Goal: Information Seeking & Learning: Learn about a topic

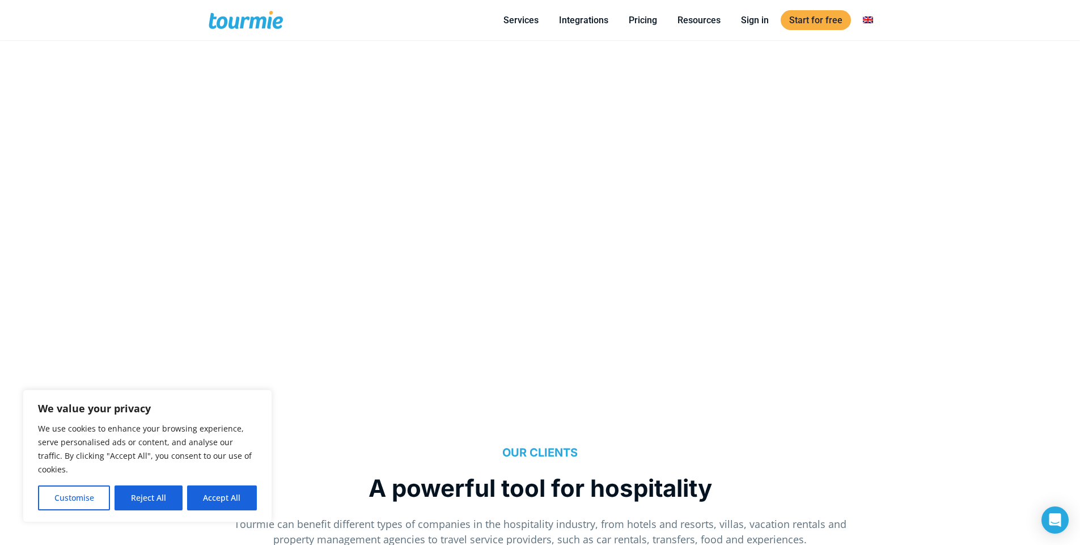
scroll to position [968, 0]
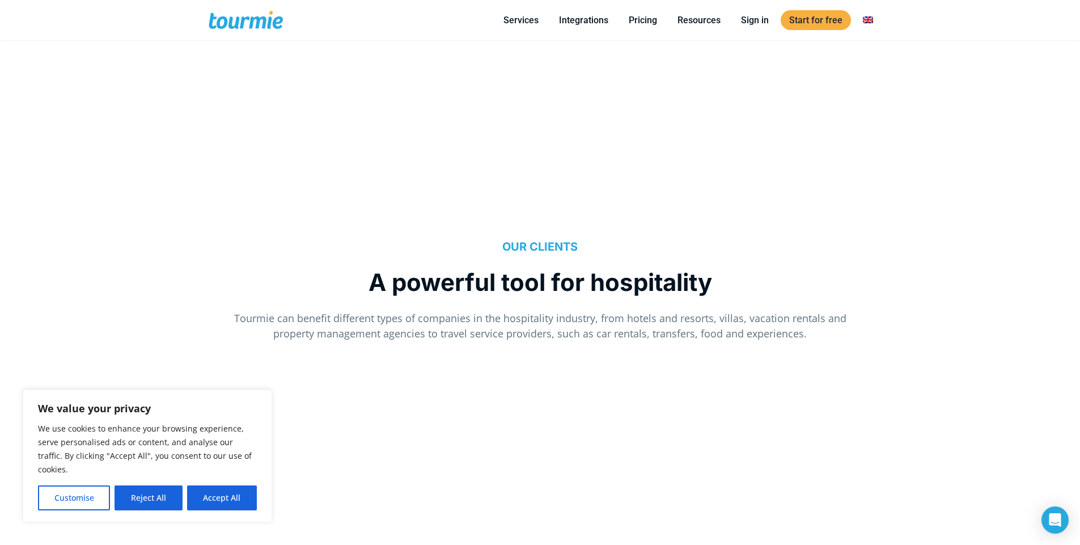
drag, startPoint x: 521, startPoint y: 221, endPoint x: 475, endPoint y: 261, distance: 60.7
click at [476, 261] on div "OUR CLIENTS A powerful tool for hospitality Tourmie can benefit different types…" at bounding box center [540, 279] width 652 height 147
click at [223, 513] on div "We value your privacy We use cookies to enhance your browsing experience, serve…" at bounding box center [147, 456] width 249 height 133
click at [229, 501] on button "Accept All" at bounding box center [222, 497] width 70 height 25
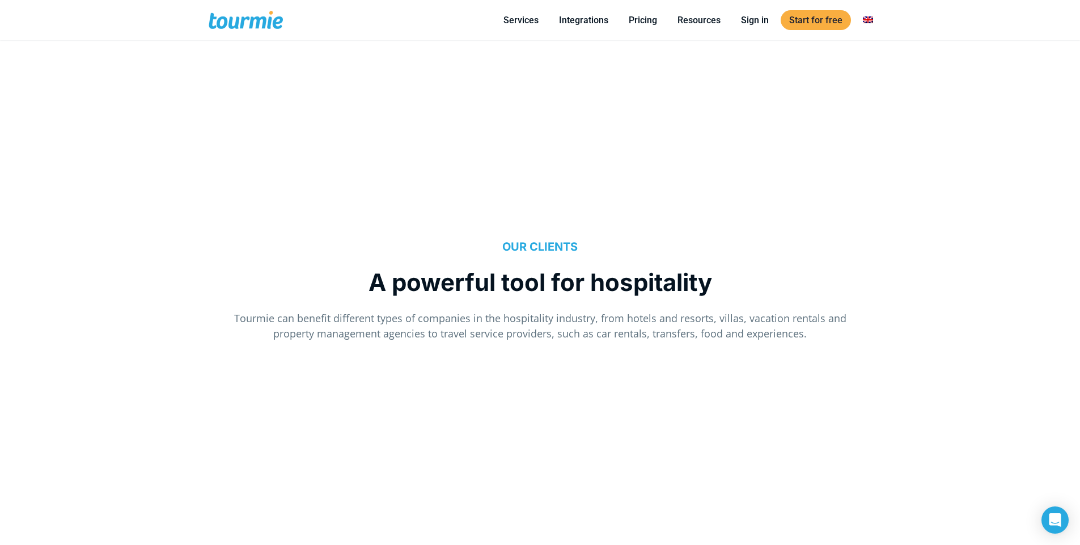
checkbox input "true"
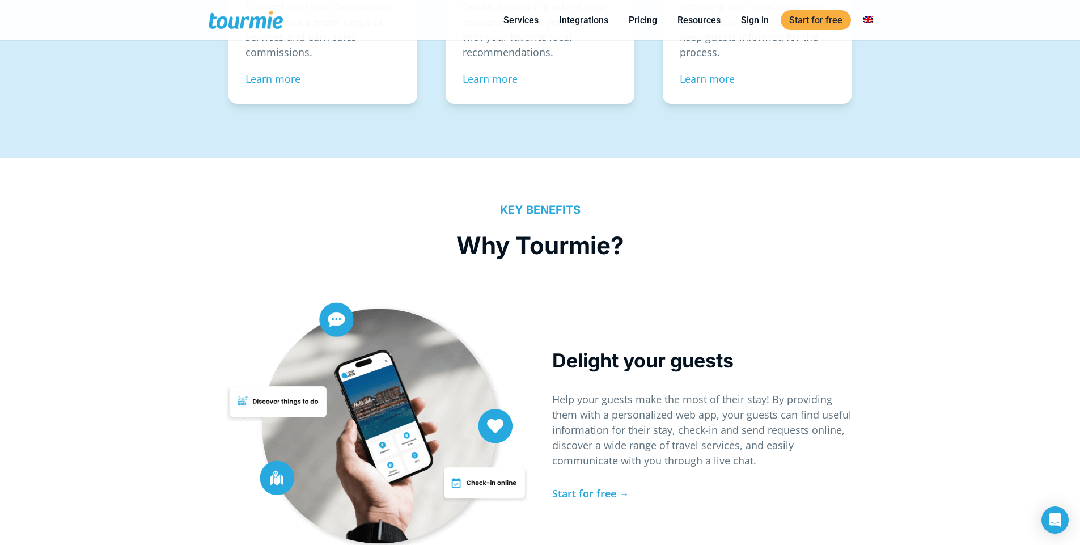
scroll to position [1699, 0]
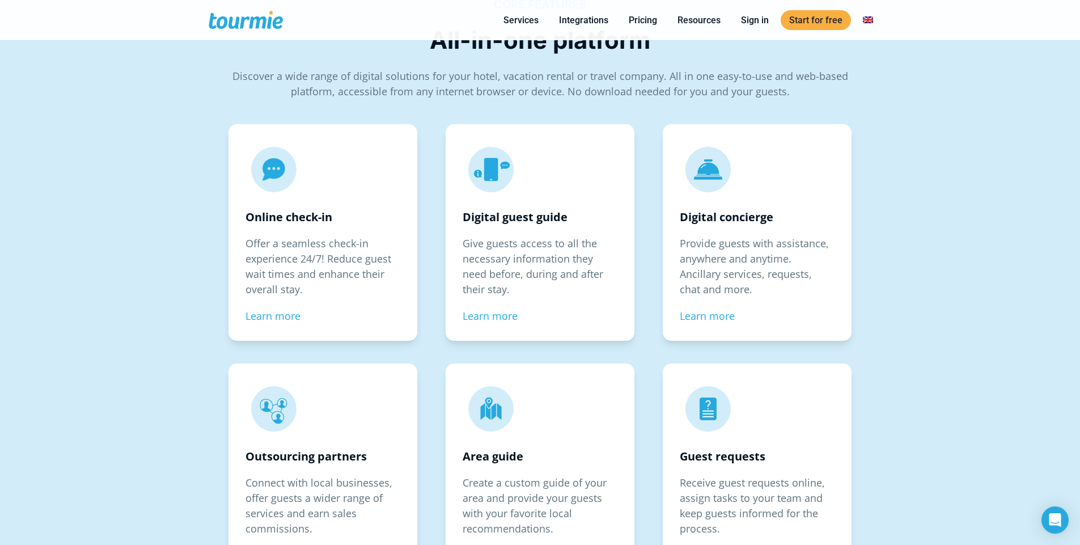
drag, startPoint x: 862, startPoint y: 263, endPoint x: 1071, endPoint y: 204, distance: 217.4
click at [856, 240] on div "Digital concierge Provide guests with assistance, anywhere and anytime. Ancilla…" at bounding box center [757, 240] width 217 height 239
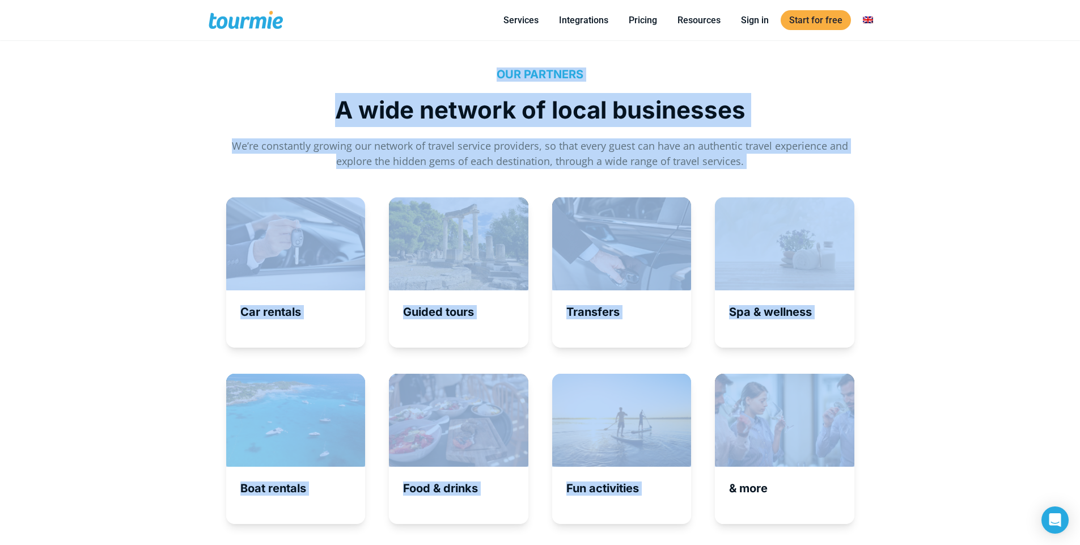
drag, startPoint x: 1088, startPoint y: 215, endPoint x: 1023, endPoint y: 372, distance: 169.8
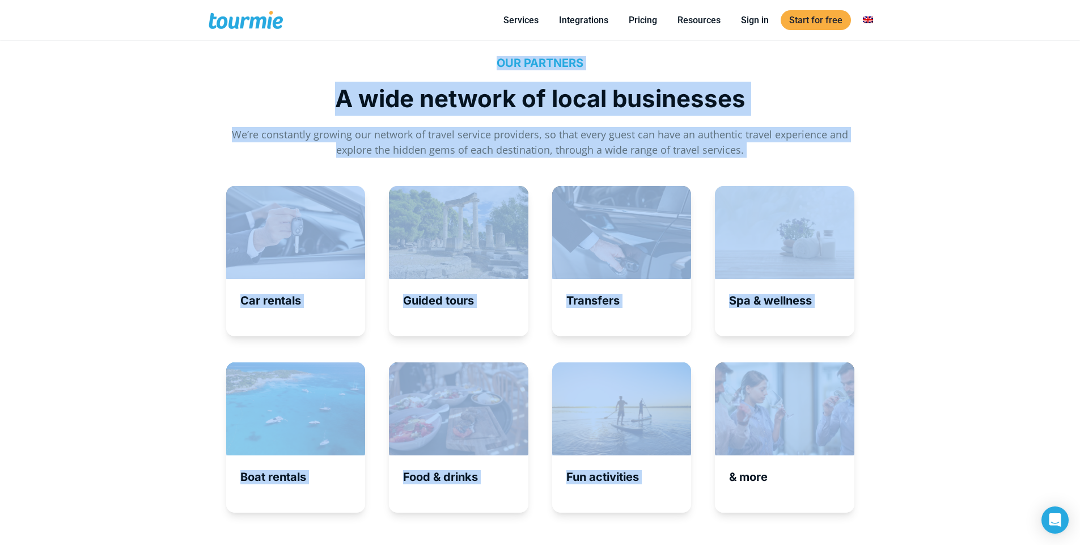
click at [680, 98] on p "A wide network of local businesses" at bounding box center [540, 99] width 628 height 34
click at [661, 114] on p "A wide network of local businesses" at bounding box center [540, 99] width 628 height 34
click at [714, 121] on div "OUR PARTNERS A wide network of local businesses We’re constantly growing our ne…" at bounding box center [540, 106] width 628 height 101
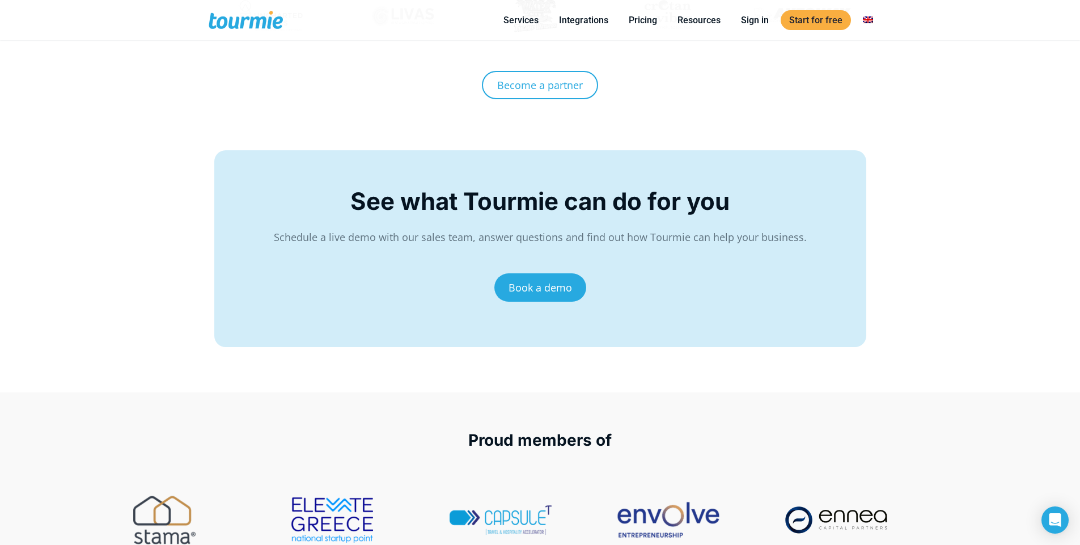
drag, startPoint x: 632, startPoint y: 251, endPoint x: 466, endPoint y: 232, distance: 166.6
click at [466, 232] on div "See what Tourmie can do for you Schedule a live demo with our sales team, answe…" at bounding box center [540, 251] width 628 height 134
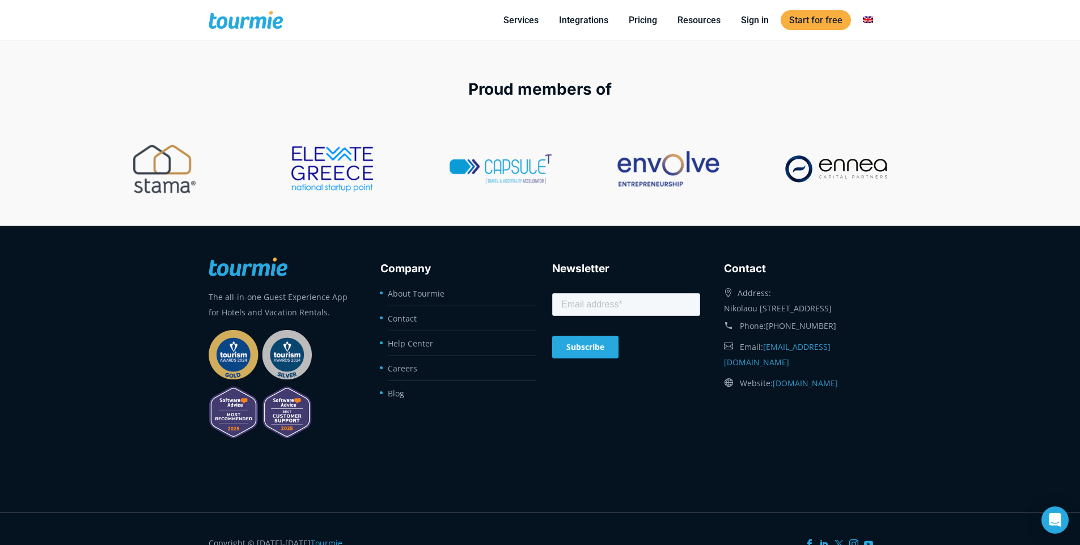
scroll to position [4630, 0]
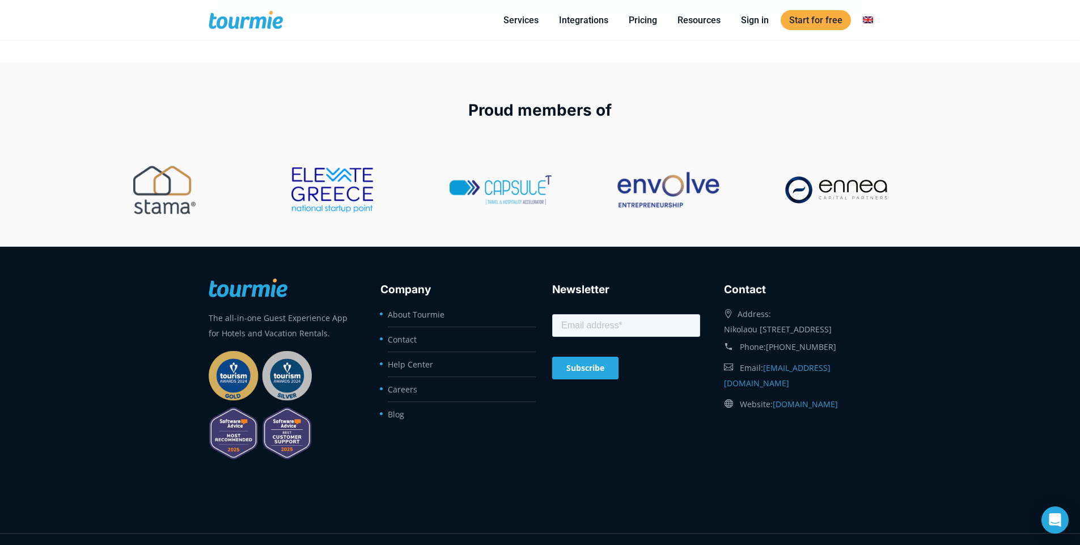
drag, startPoint x: 541, startPoint y: 104, endPoint x: 531, endPoint y: 103, distance: 10.3
click at [531, 103] on span "Proud members of" at bounding box center [539, 109] width 143 height 19
click at [306, 188] on div at bounding box center [354, 190] width 156 height 57
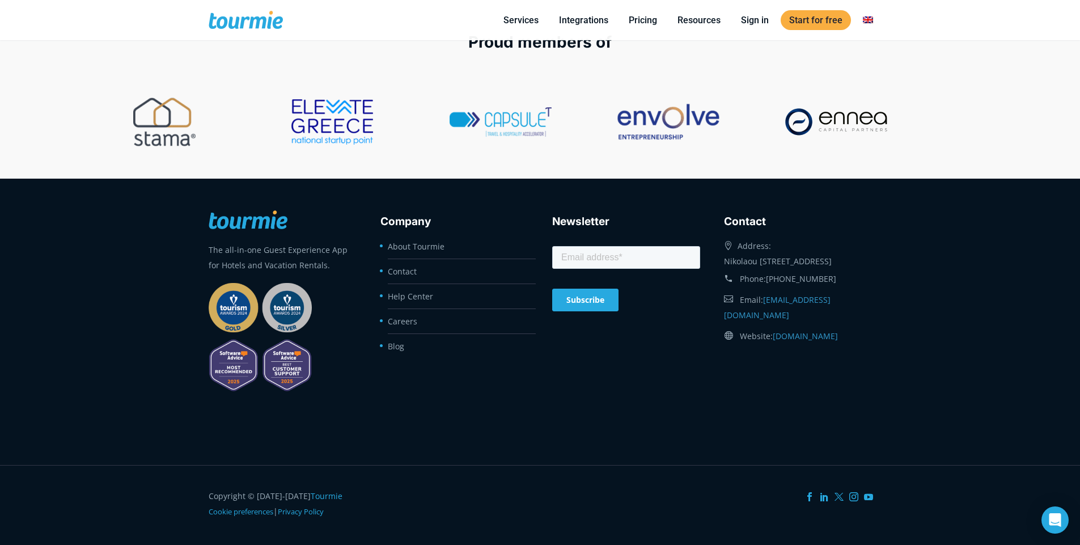
click at [187, 368] on footer "The all-in-one Guest Experience App for Hotels and Vacation Rentals. Company Ab…" at bounding box center [540, 322] width 1080 height 286
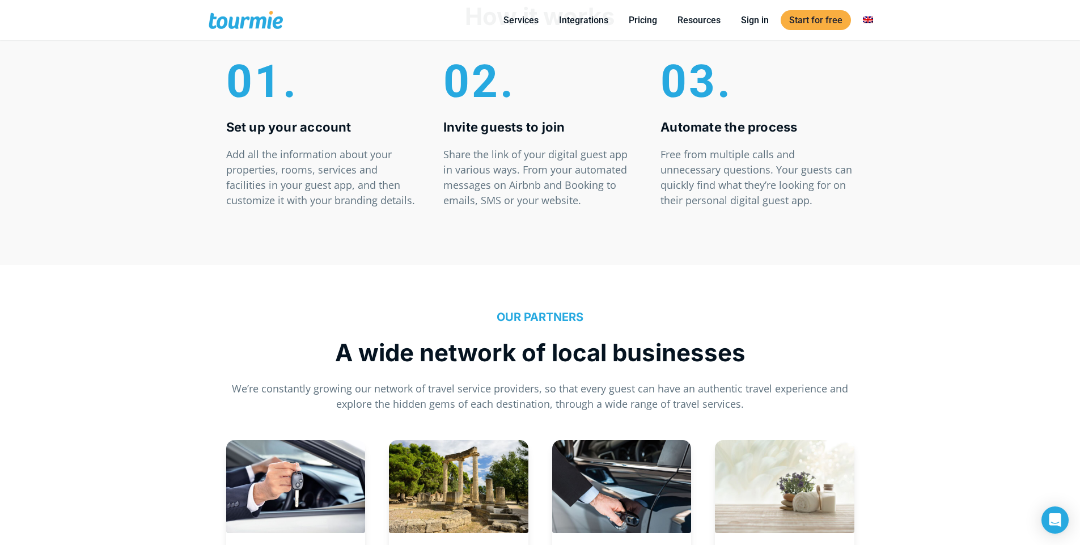
drag, startPoint x: 128, startPoint y: 346, endPoint x: 121, endPoint y: 348, distance: 7.0
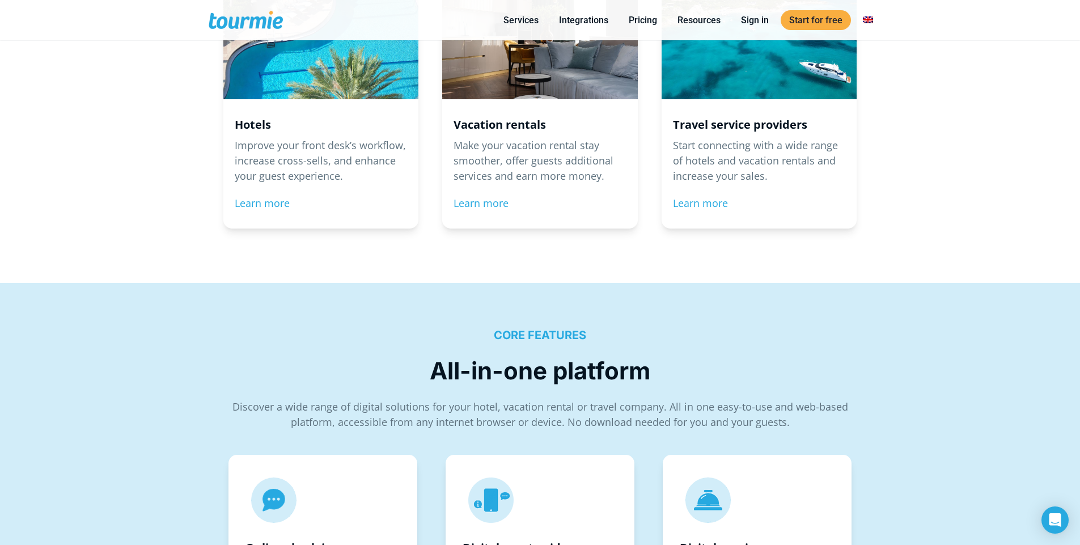
drag, startPoint x: 123, startPoint y: 359, endPoint x: 112, endPoint y: 363, distance: 12.0
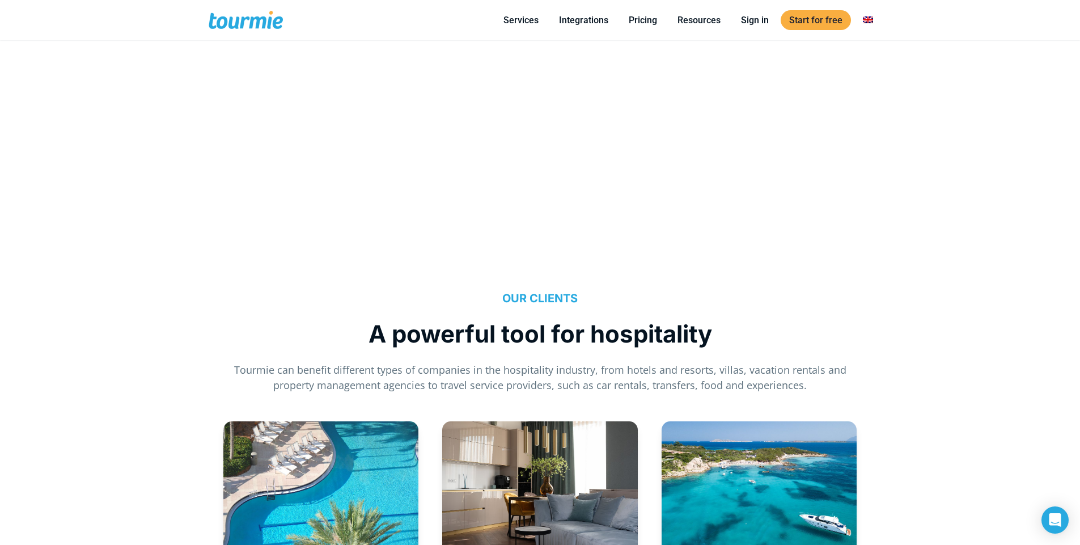
scroll to position [818, 0]
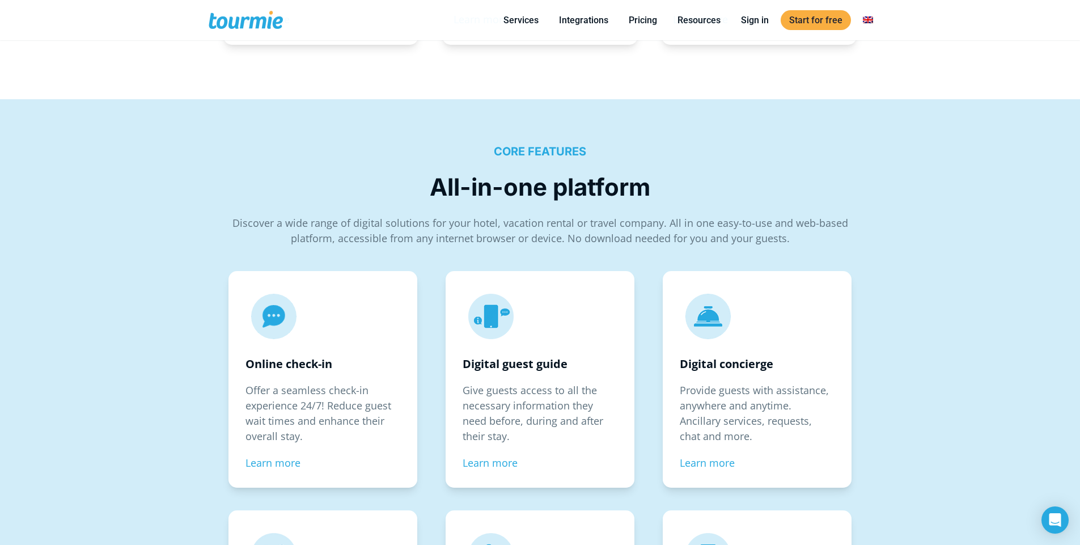
scroll to position [1559, 0]
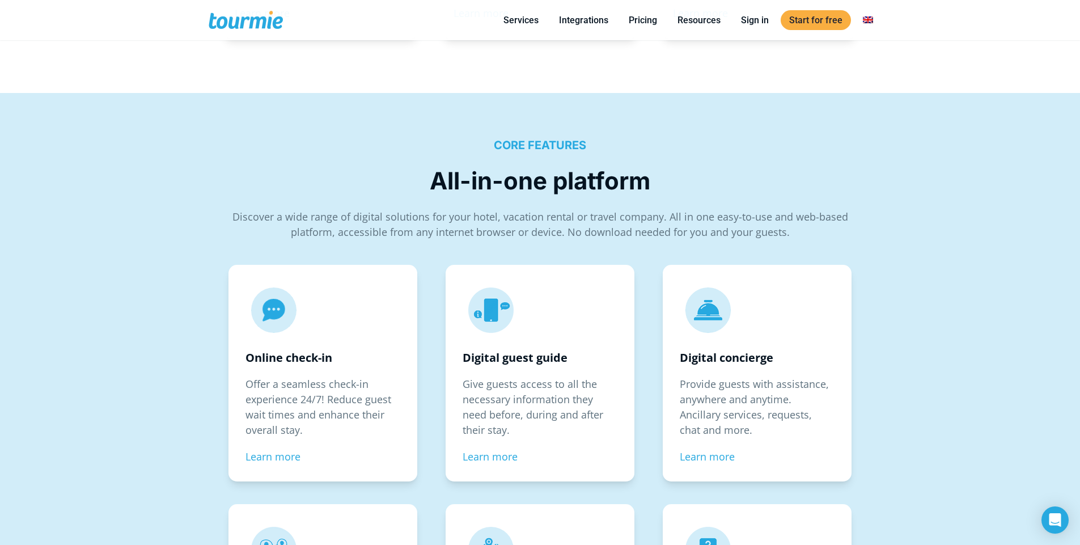
click at [126, 329] on div "CORE FEATURES All-in-one platform Discover a wide range of digital solutions fo…" at bounding box center [540, 434] width 1080 height 682
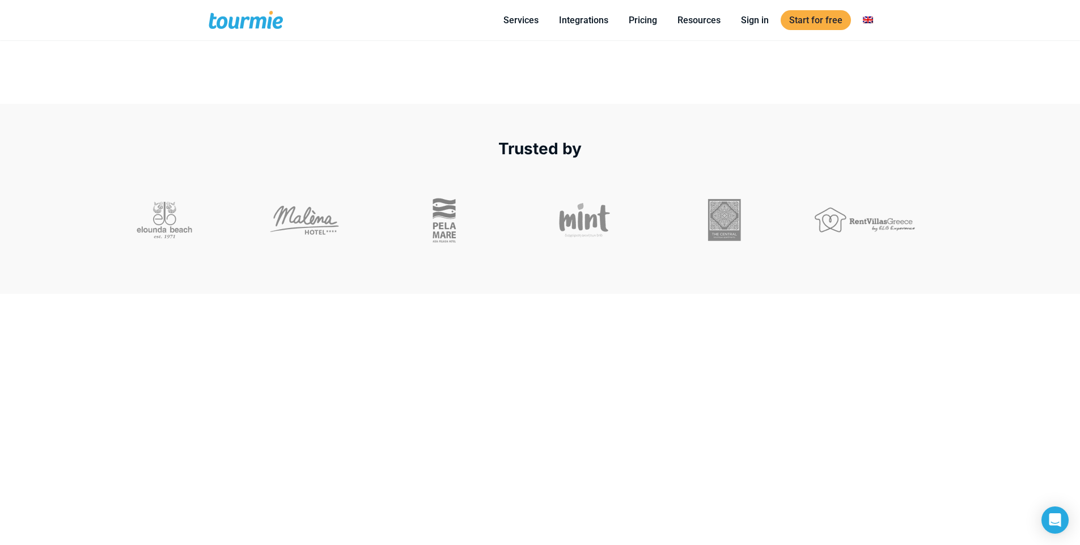
scroll to position [466, 0]
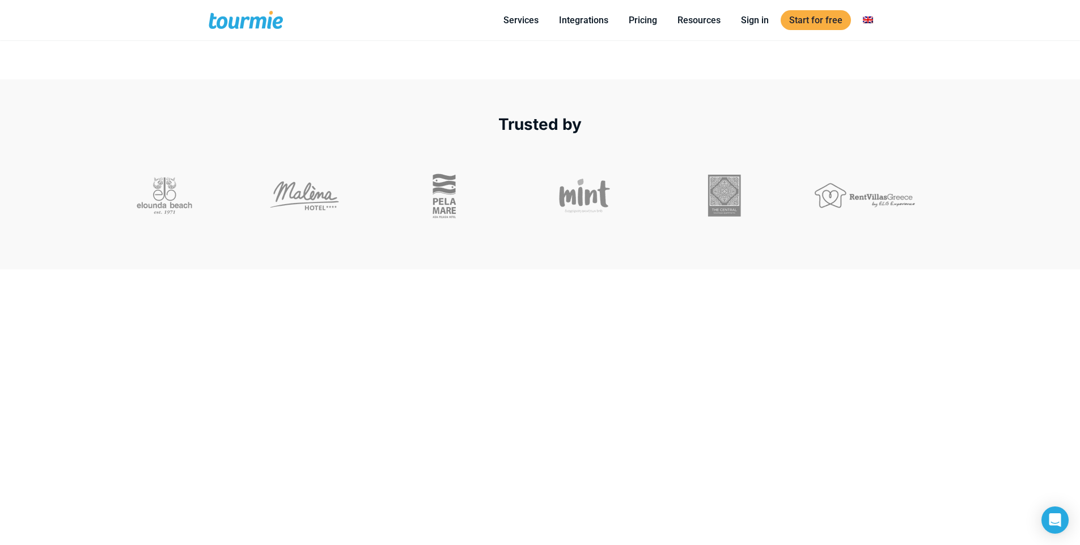
drag, startPoint x: 157, startPoint y: 314, endPoint x: 117, endPoint y: 316, distance: 39.7
drag, startPoint x: 116, startPoint y: 315, endPoint x: 104, endPoint y: 314, distance: 12.5
drag, startPoint x: 109, startPoint y: 312, endPoint x: 100, endPoint y: 314, distance: 8.8
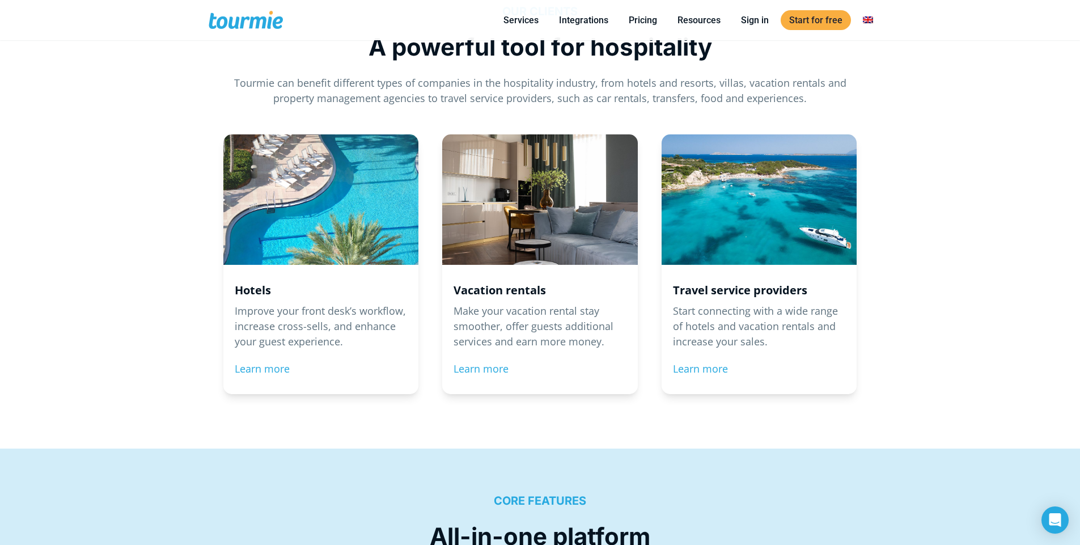
scroll to position [1206, 0]
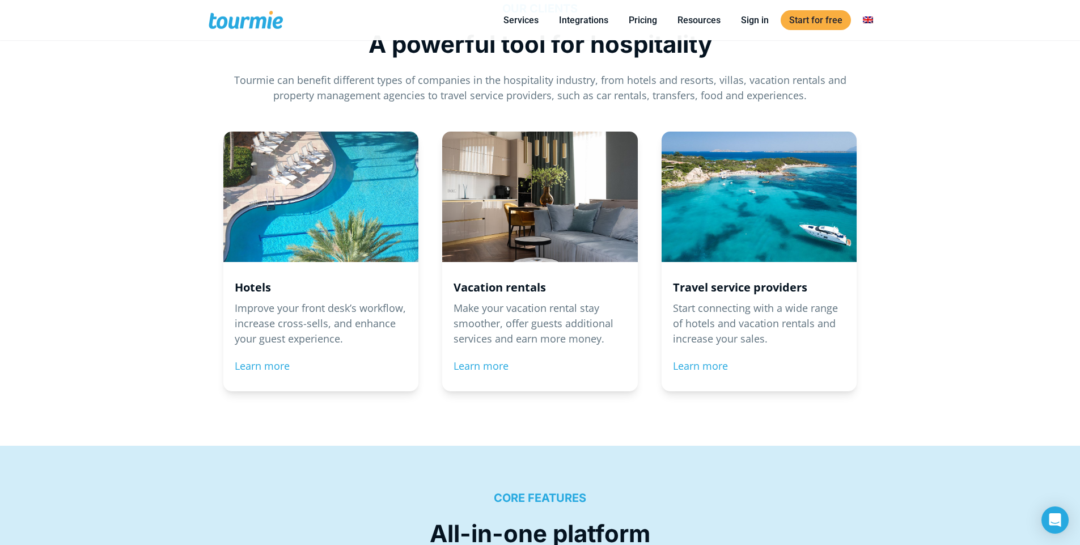
click at [108, 296] on div "Hotels Improve your front desk’s workflow, increase cross-sells, and enhance yo…" at bounding box center [540, 286] width 1080 height 320
click at [102, 187] on div "Hotels Improve your front desk’s workflow, increase cross-sells, and enhance yo…" at bounding box center [540, 286] width 1080 height 320
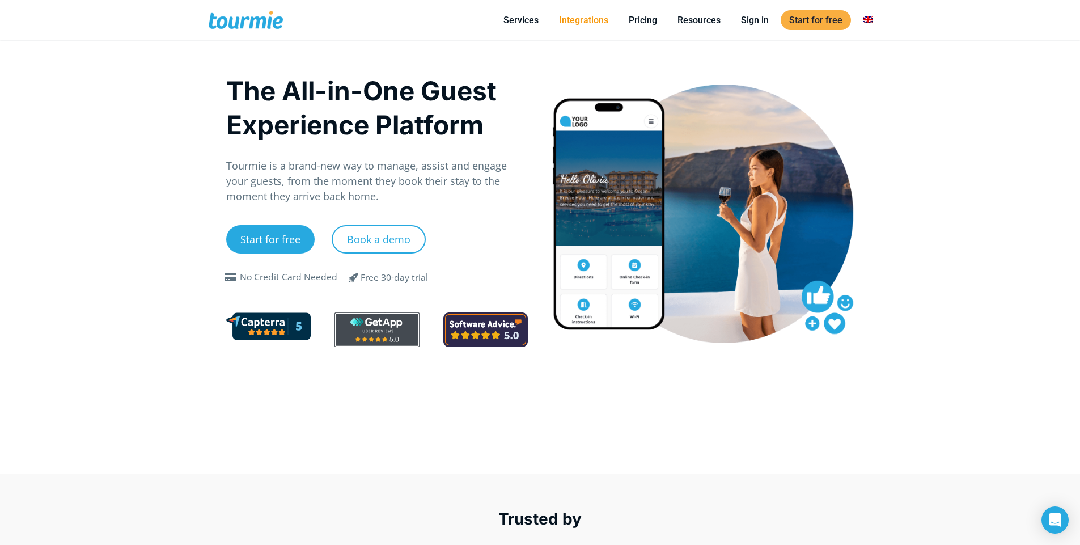
scroll to position [0, 0]
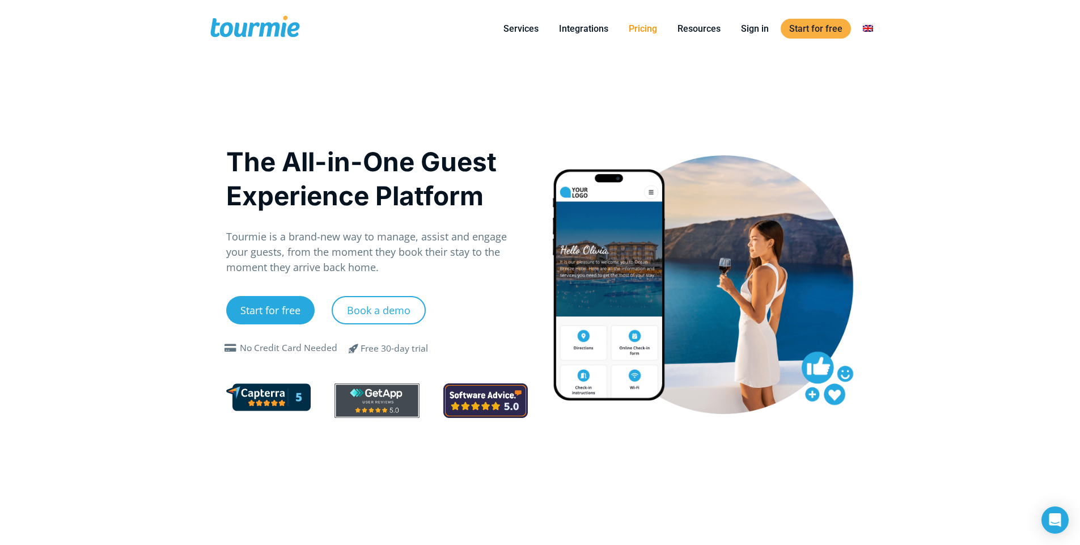
click at [637, 35] on link "Pricing" at bounding box center [642, 29] width 45 height 14
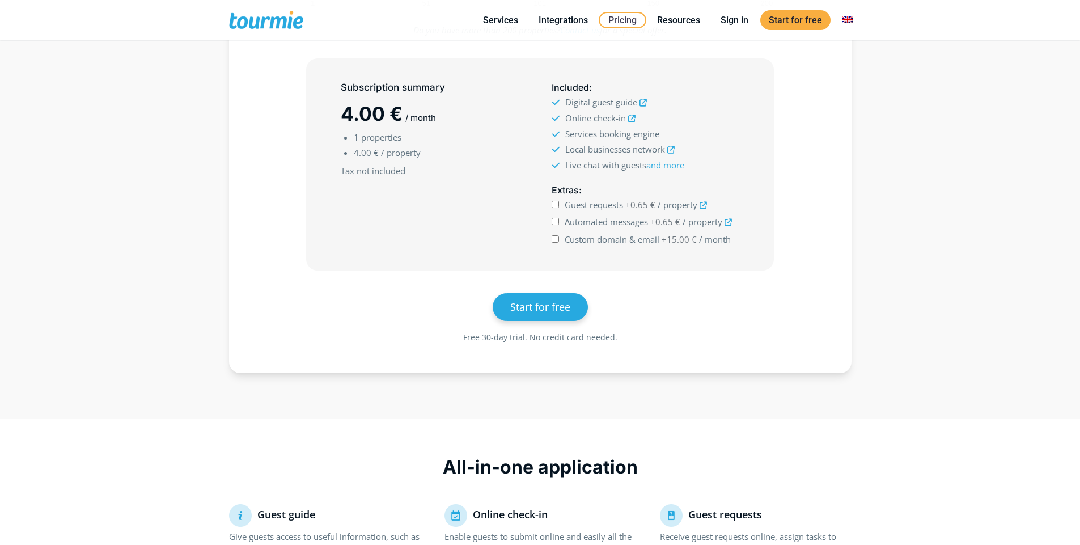
scroll to position [287, 0]
drag, startPoint x: 308, startPoint y: 153, endPoint x: 263, endPoint y: 171, distance: 49.4
click at [264, 171] on div "Subscription summary 4.00 € / month 1 properties 4.00 € / property Minimum subs…" at bounding box center [541, 164] width 590 height 212
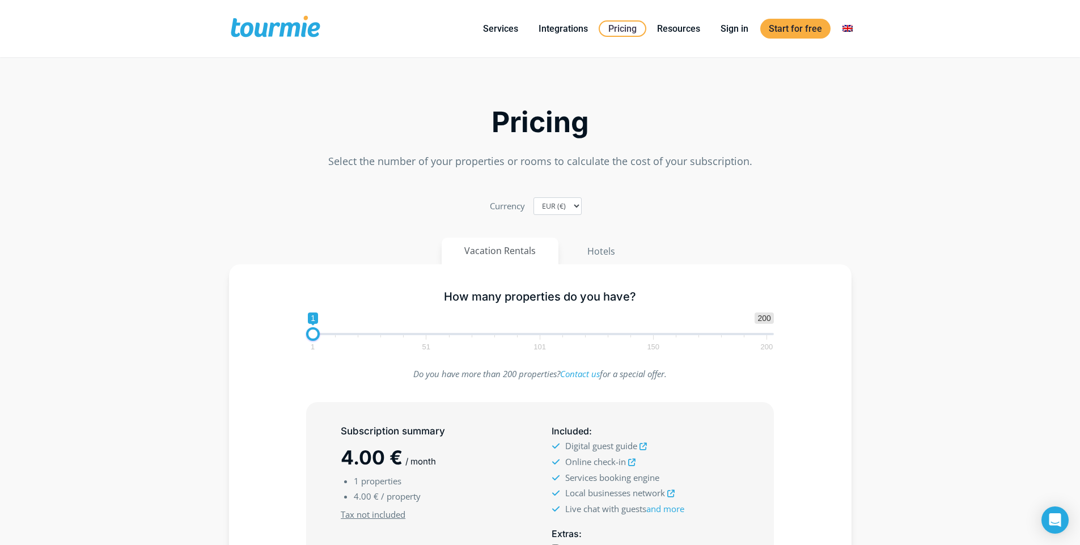
drag, startPoint x: 403, startPoint y: 94, endPoint x: 382, endPoint y: 102, distance: 22.6
click at [382, 102] on div "Pricing Select the number of your properties or rooms to calculate the cost of …" at bounding box center [540, 120] width 646 height 109
drag, startPoint x: 344, startPoint y: 334, endPoint x: 413, endPoint y: 333, distance: 69.7
click at [413, 333] on span at bounding box center [409, 334] width 14 height 14
drag, startPoint x: 530, startPoint y: 338, endPoint x: 544, endPoint y: 339, distance: 14.2
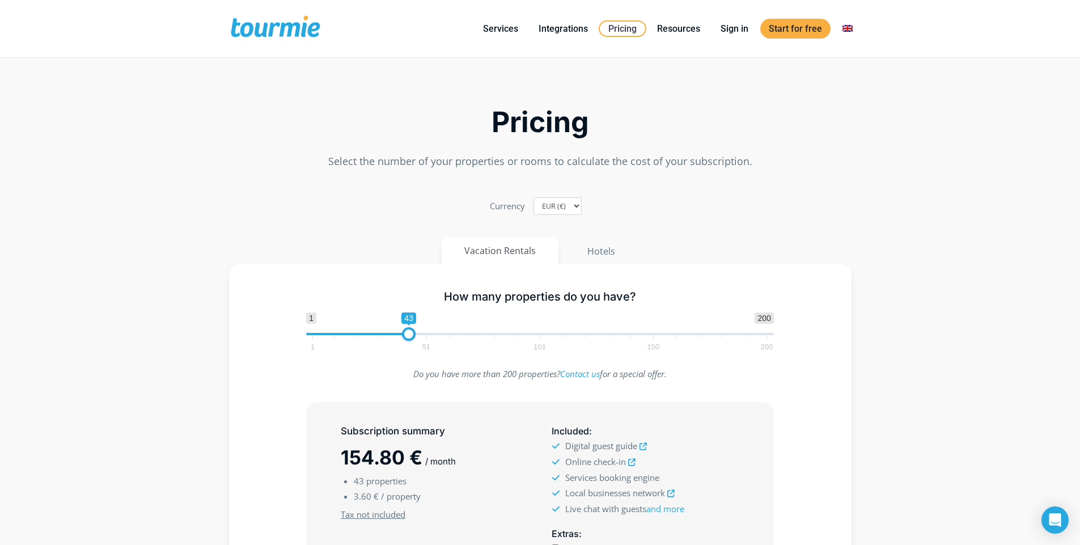
click at [544, 339] on span "1 51 101 150 200" at bounding box center [539, 342] width 454 height 14
drag, startPoint x: 409, startPoint y: 335, endPoint x: 684, endPoint y: 335, distance: 275.0
click at [684, 335] on span at bounding box center [678, 334] width 14 height 14
drag, startPoint x: 684, startPoint y: 335, endPoint x: 768, endPoint y: 337, distance: 83.4
click at [730, 337] on span at bounding box center [724, 334] width 14 height 14
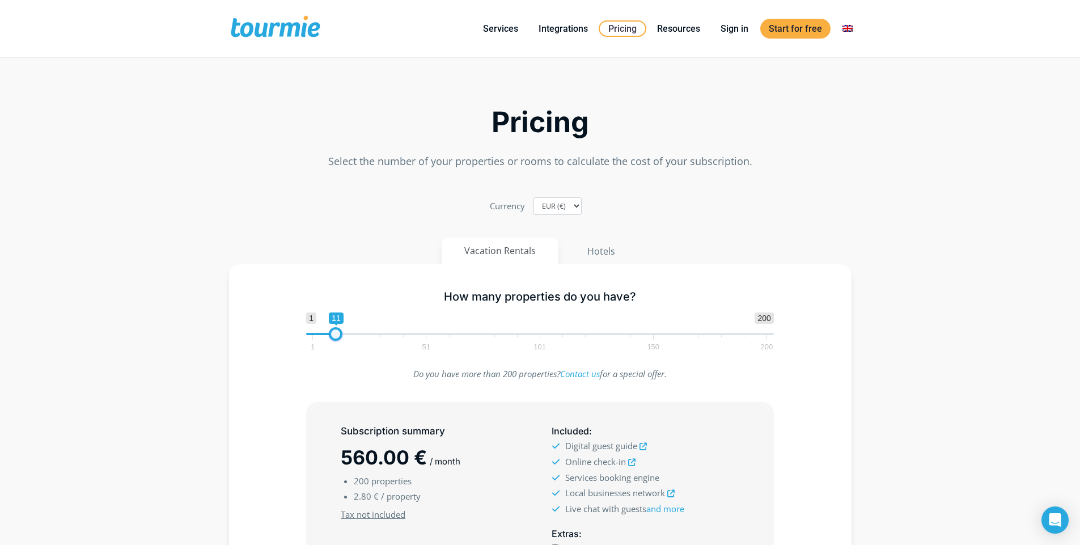
type input "10"
drag, startPoint x: 768, startPoint y: 338, endPoint x: 335, endPoint y: 338, distance: 432.6
click at [335, 338] on span at bounding box center [334, 334] width 14 height 14
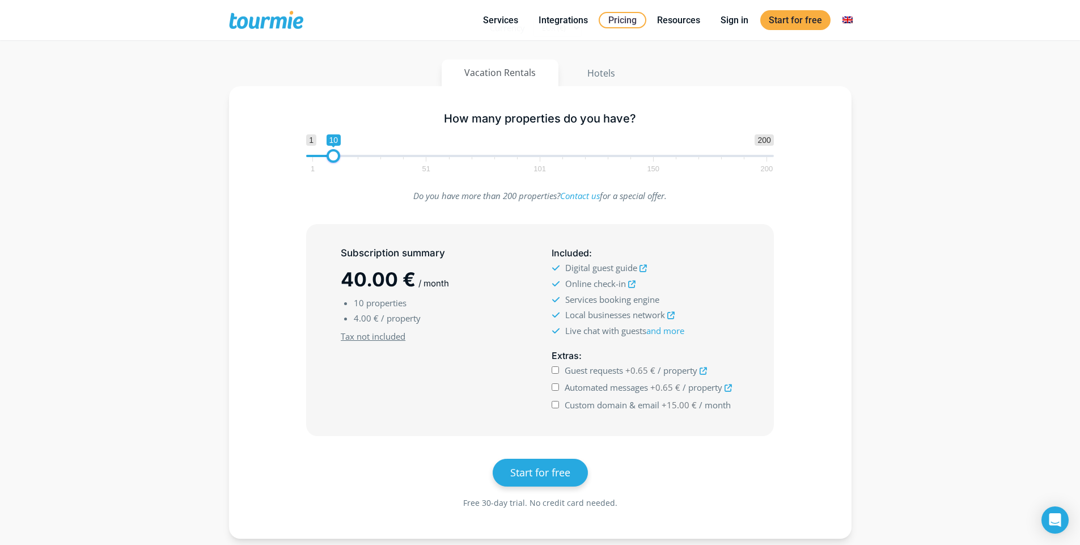
scroll to position [185, 0]
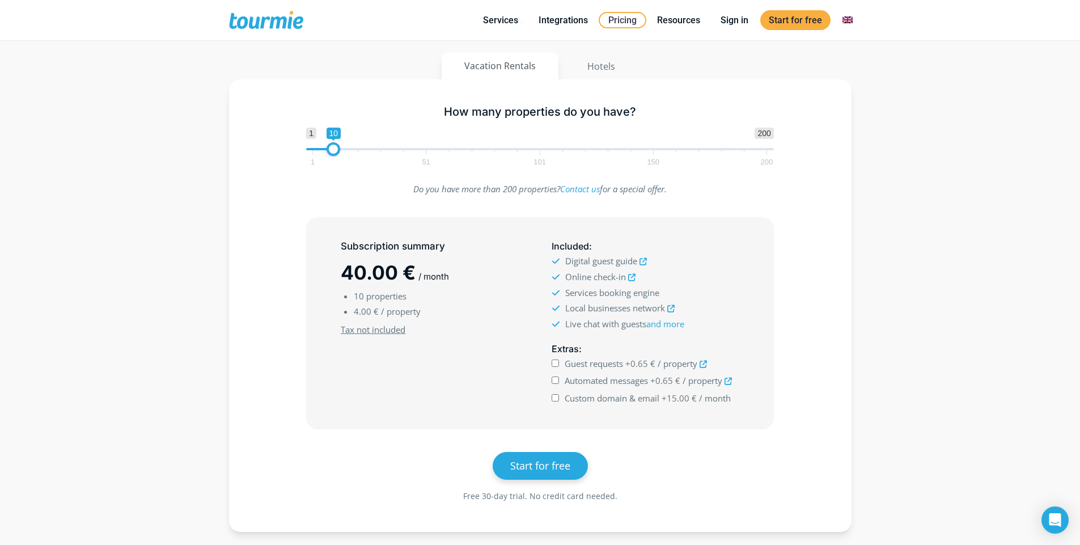
click at [150, 307] on section "Pricing Select the number of your properties or rooms to calculate the cost of …" at bounding box center [540, 220] width 1080 height 679
click at [126, 311] on section "Pricing Select the number of your properties or rooms to calculate the cost of …" at bounding box center [540, 220] width 1080 height 679
drag, startPoint x: 156, startPoint y: 263, endPoint x: 139, endPoint y: 263, distance: 17.6
click at [139, 263] on section "Pricing Select the number of your properties or rooms to calculate the cost of …" at bounding box center [540, 220] width 1080 height 679
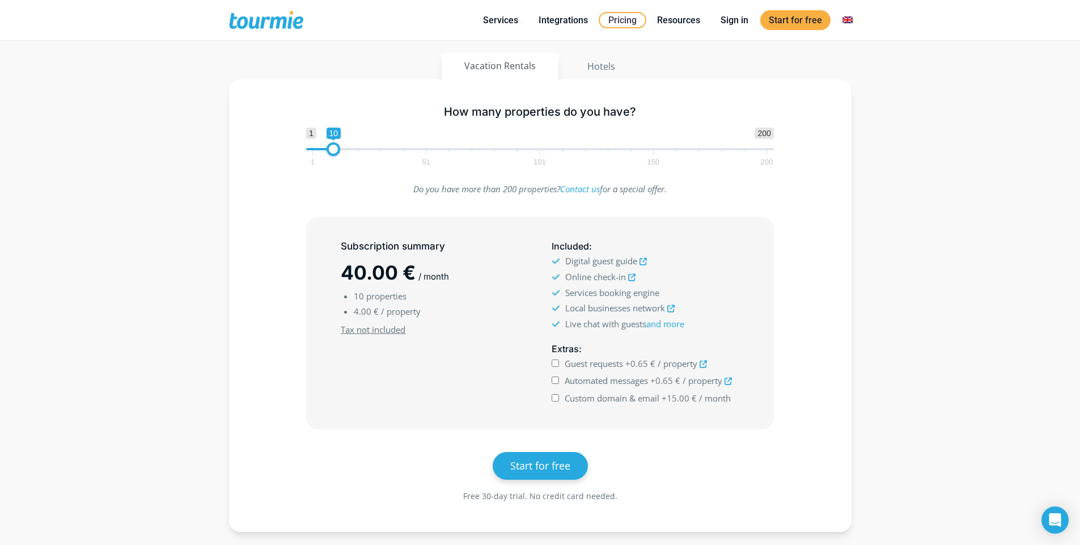
click at [56, 328] on section "Pricing Select the number of your properties or rooms to calculate the cost of …" at bounding box center [540, 220] width 1080 height 679
click at [54, 328] on section "Pricing Select the number of your properties or rooms to calculate the cost of …" at bounding box center [540, 220] width 1080 height 679
click at [47, 329] on section "Pricing Select the number of your properties or rooms to calculate the cost of …" at bounding box center [540, 220] width 1080 height 679
click at [269, 300] on div "Subscription summary 40.00 € / month 10 properties 4.00 € / property Minimum su…" at bounding box center [541, 323] width 590 height 212
click at [240, 15] on span at bounding box center [275, 20] width 93 height 27
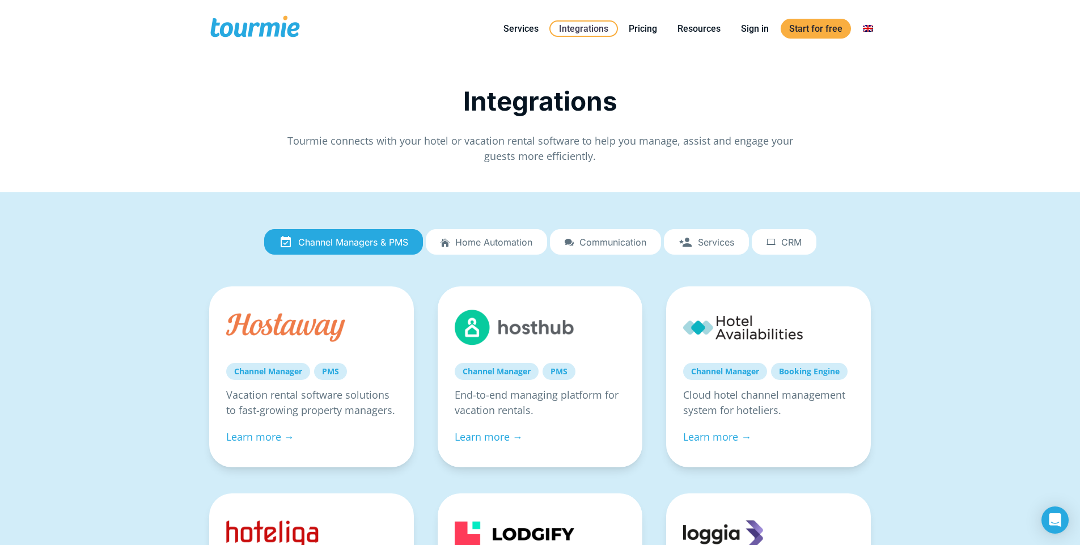
click at [585, 136] on div "Integrations Tourmie connects with your hotel or vacation rental software to he…" at bounding box center [540, 125] width 663 height 78
click at [555, 138] on span "Tourmie connects with your hotel or vacation rental software to help you manage…" at bounding box center [540, 148] width 506 height 29
click at [483, 121] on div "Integrations Tourmie connects with your hotel or vacation rental software to he…" at bounding box center [540, 125] width 663 height 78
drag, startPoint x: 485, startPoint y: 176, endPoint x: 416, endPoint y: 168, distance: 70.1
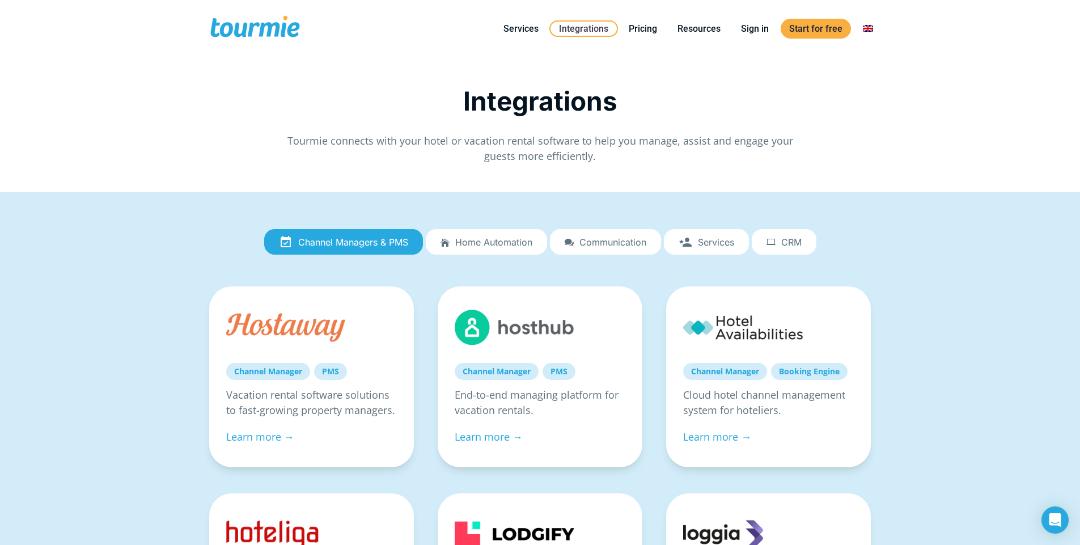
click at [416, 168] on div "Integrations Tourmie connects with your hotel or vacation rental software to he…" at bounding box center [540, 124] width 687 height 135
drag, startPoint x: 416, startPoint y: 164, endPoint x: 373, endPoint y: 164, distance: 43.7
click at [373, 164] on div "Integrations Tourmie connects with your hotel or vacation rental software to he…" at bounding box center [540, 131] width 687 height 90
click at [282, 153] on div "Tourmie connects with your hotel or vacation rental software to help you manage…" at bounding box center [540, 148] width 663 height 31
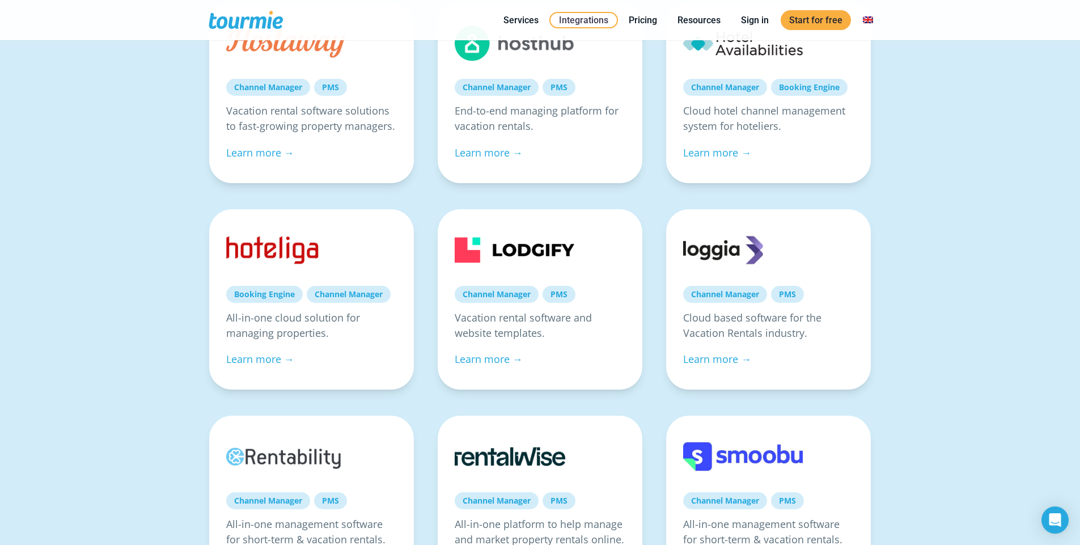
scroll to position [227, 0]
click at [155, 177] on div "Channel Managers & PMS Home automation Communication Services CRM Channel Manag…" at bounding box center [540, 510] width 1080 height 1205
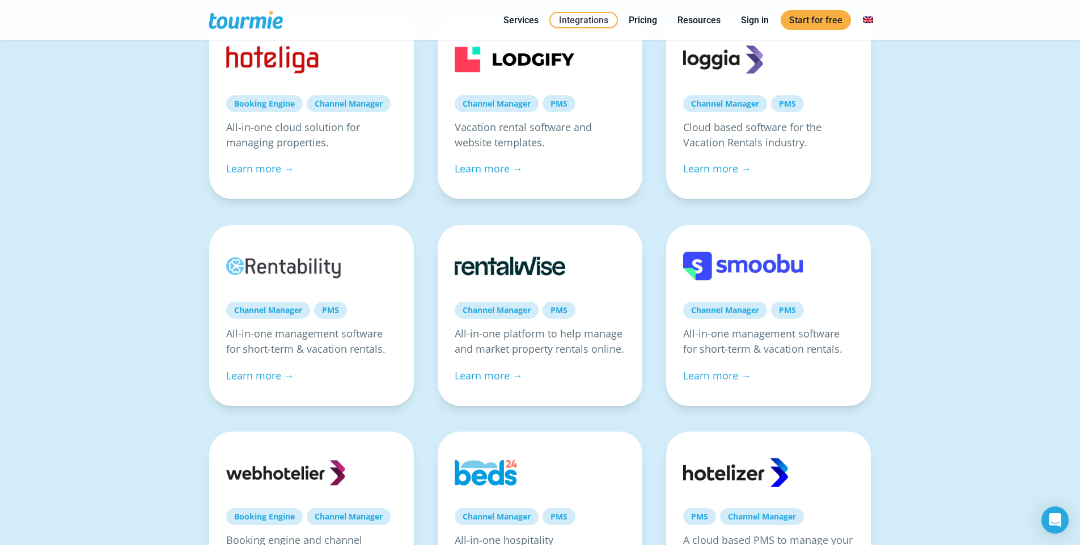
scroll to position [468, 0]
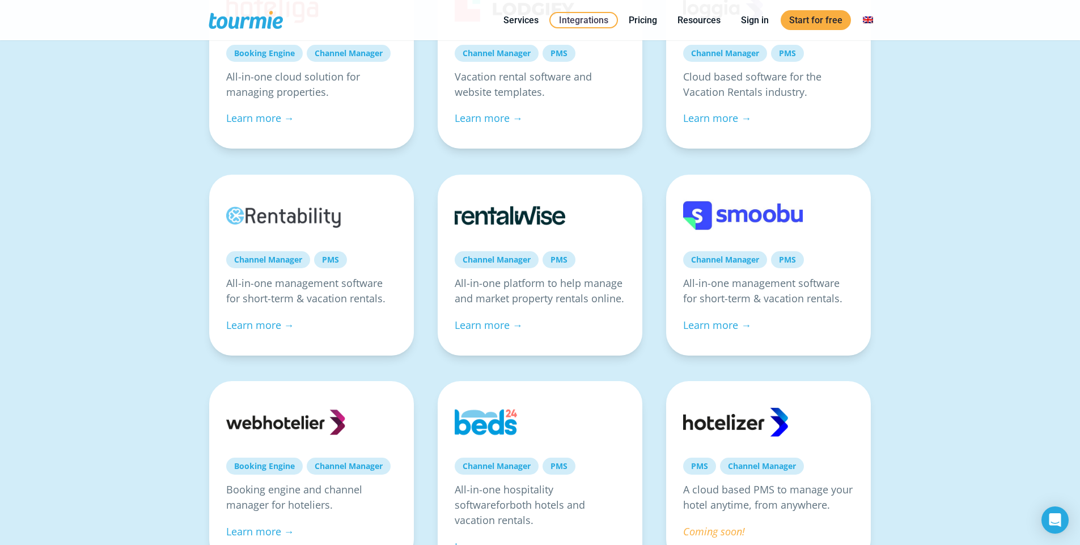
drag, startPoint x: 160, startPoint y: 176, endPoint x: 155, endPoint y: 178, distance: 5.9
click at [155, 178] on div "Channel Managers & PMS Home automation Communication Services CRM Channel Manag…" at bounding box center [540, 269] width 1080 height 1205
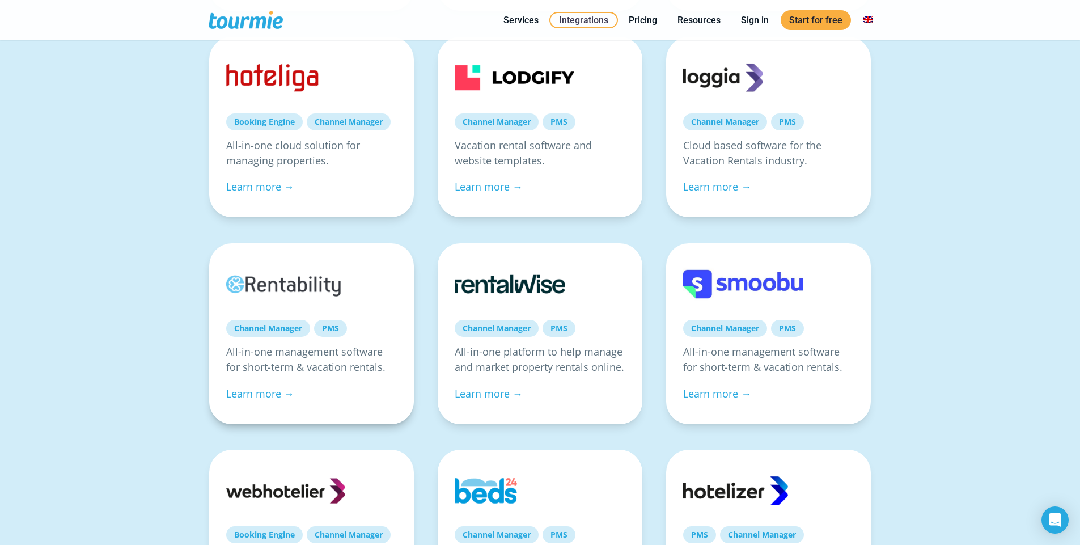
scroll to position [396, 0]
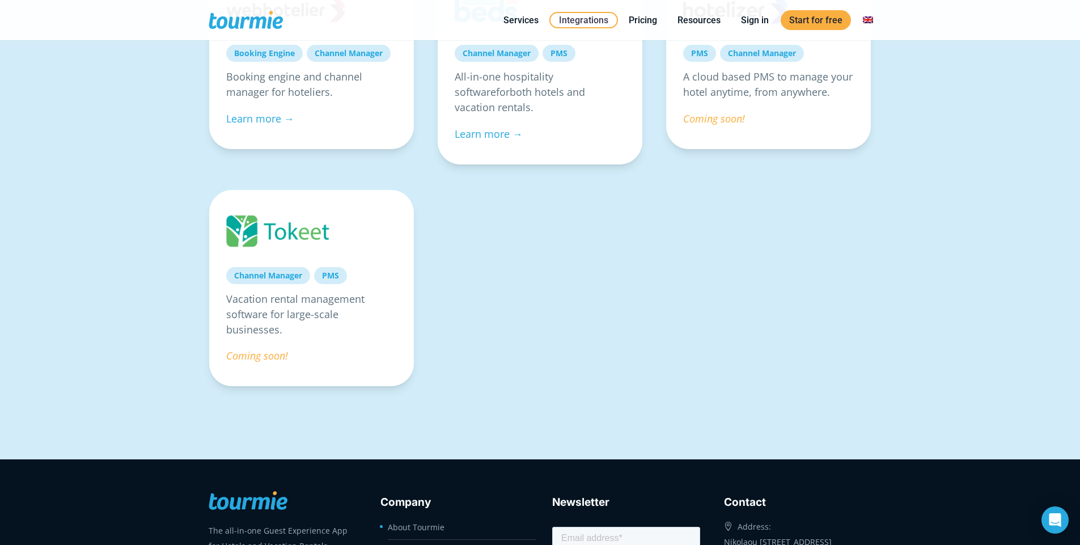
click at [521, 290] on div "Channel Manager PMS Vacation rental management software for large-scale busines…" at bounding box center [540, 295] width 686 height 211
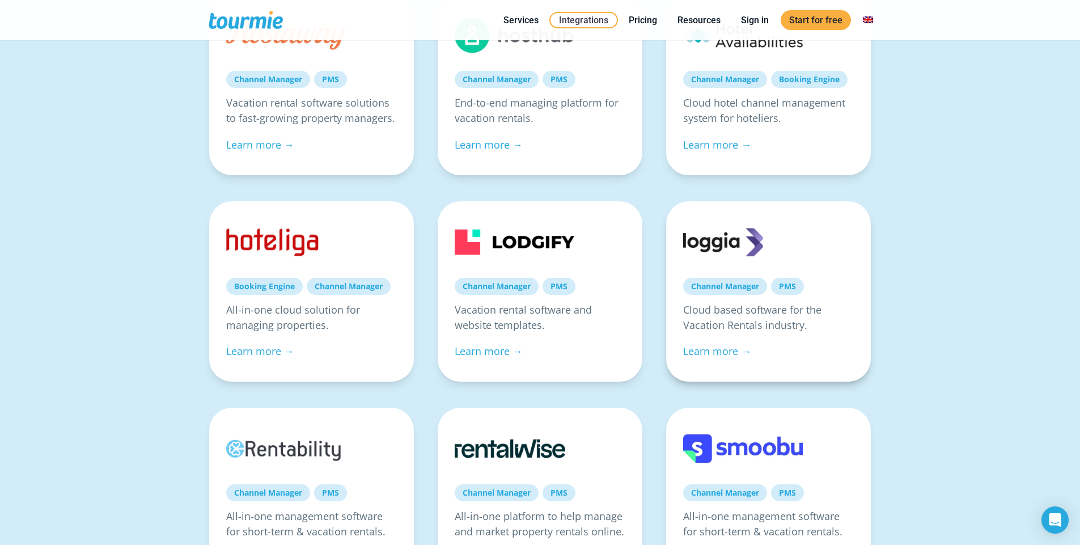
scroll to position [223, 0]
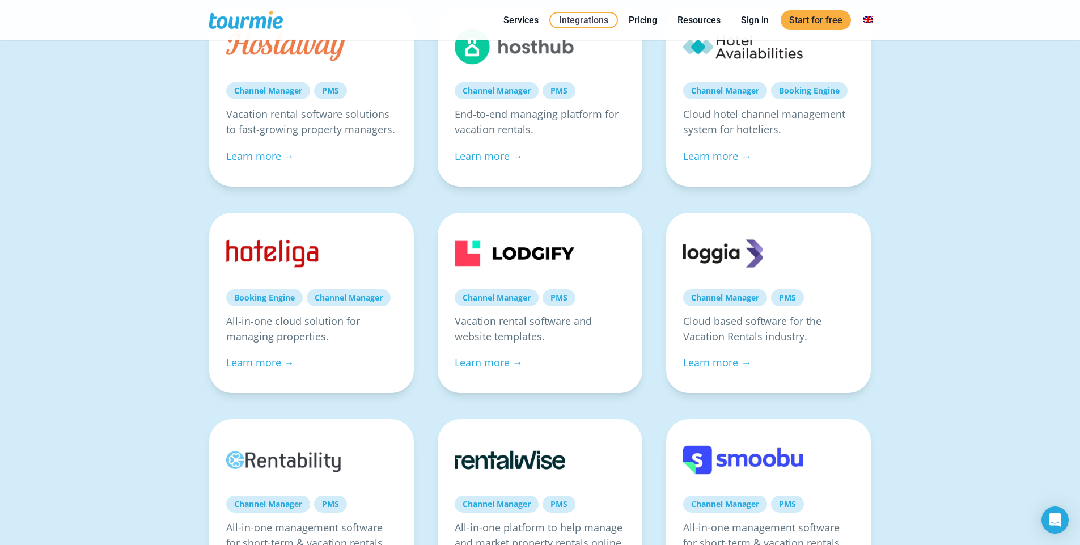
click at [49, 124] on div "Channel Managers & PMS Home automation Communication Services CRM Channel Manag…" at bounding box center [540, 514] width 1080 height 1205
drag, startPoint x: 73, startPoint y: 232, endPoint x: 981, endPoint y: 180, distance: 909.8
click at [98, 202] on div "Channel Managers & PMS Home automation Communication Services CRM Channel Manag…" at bounding box center [540, 514] width 1080 height 1205
drag, startPoint x: 1081, startPoint y: 182, endPoint x: 1088, endPoint y: 195, distance: 14.7
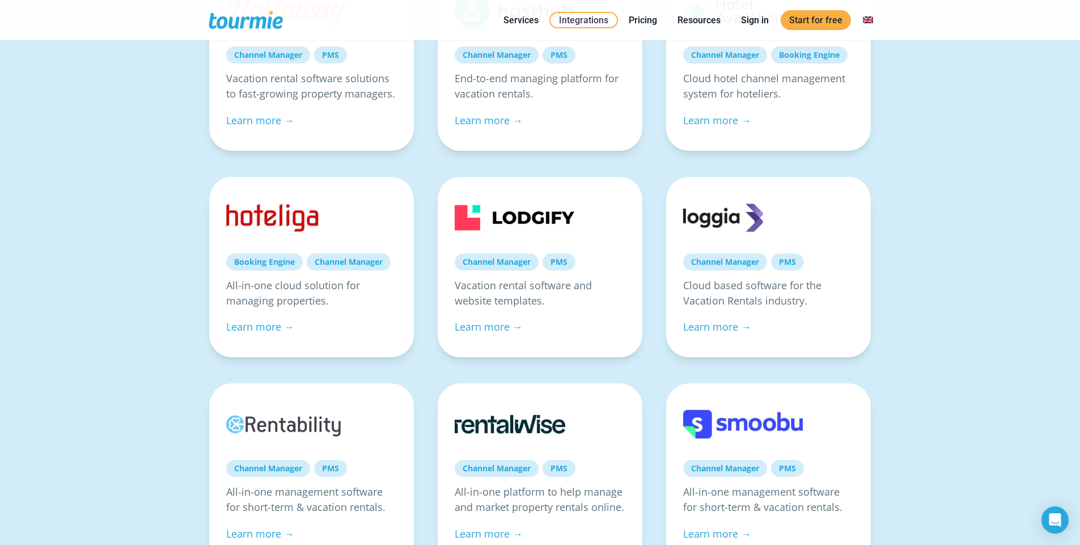
scroll to position [0, 0]
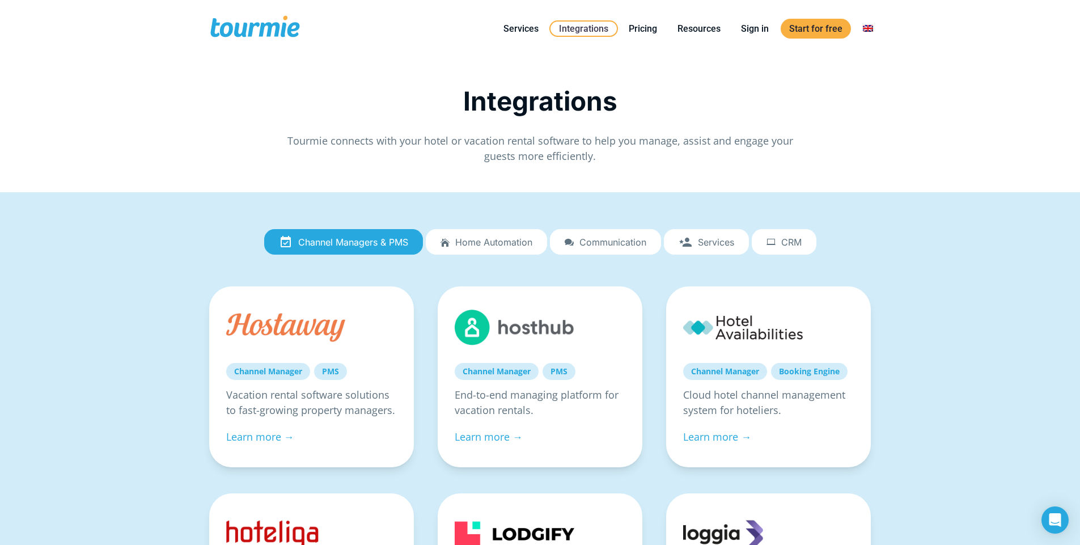
click at [500, 142] on span "Tourmie connects with your hotel or vacation rental software to help you manage…" at bounding box center [540, 148] width 506 height 29
click at [468, 133] on div "Integrations Tourmie connects with your hotel or vacation rental software to he…" at bounding box center [540, 125] width 663 height 78
drag, startPoint x: 491, startPoint y: 132, endPoint x: 460, endPoint y: 133, distance: 31.2
click at [460, 134] on span "Tourmie connects with your hotel or vacation rental software to help you manage…" at bounding box center [540, 148] width 506 height 29
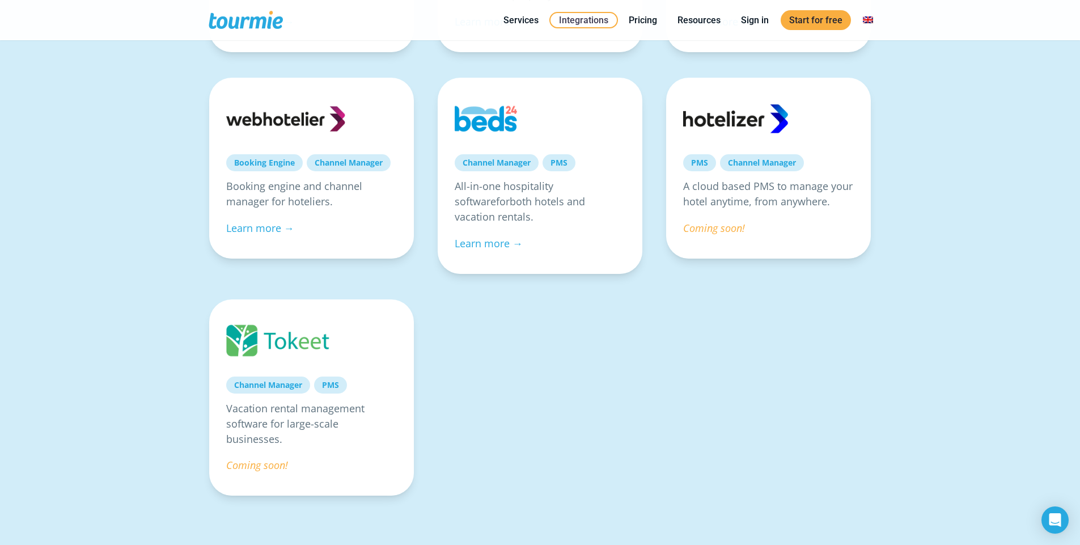
scroll to position [327, 0]
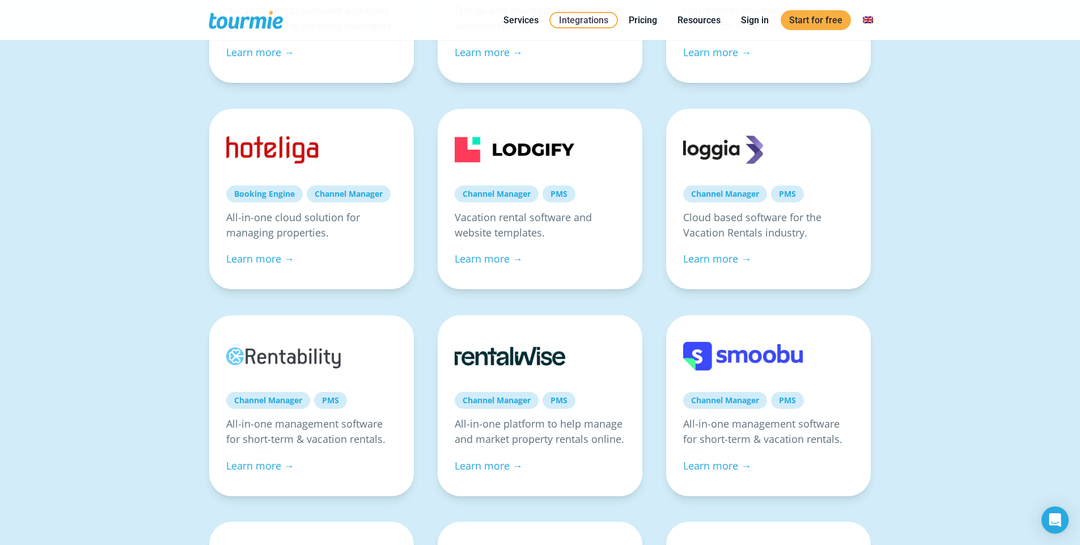
drag, startPoint x: 922, startPoint y: 229, endPoint x: 895, endPoint y: 184, distance: 52.4
click at [895, 184] on div "Channel Managers & PMS Home automation Communication Services CRM Channel Manag…" at bounding box center [540, 410] width 1080 height 1205
drag, startPoint x: 895, startPoint y: 184, endPoint x: 890, endPoint y: 163, distance: 22.0
click at [890, 163] on div "Channel Managers & PMS Home automation Communication Services CRM Channel Manag…" at bounding box center [540, 410] width 1080 height 1205
click at [76, 214] on div "Channel Managers & PMS Home automation Communication Services CRM Channel Manag…" at bounding box center [540, 410] width 1080 height 1205
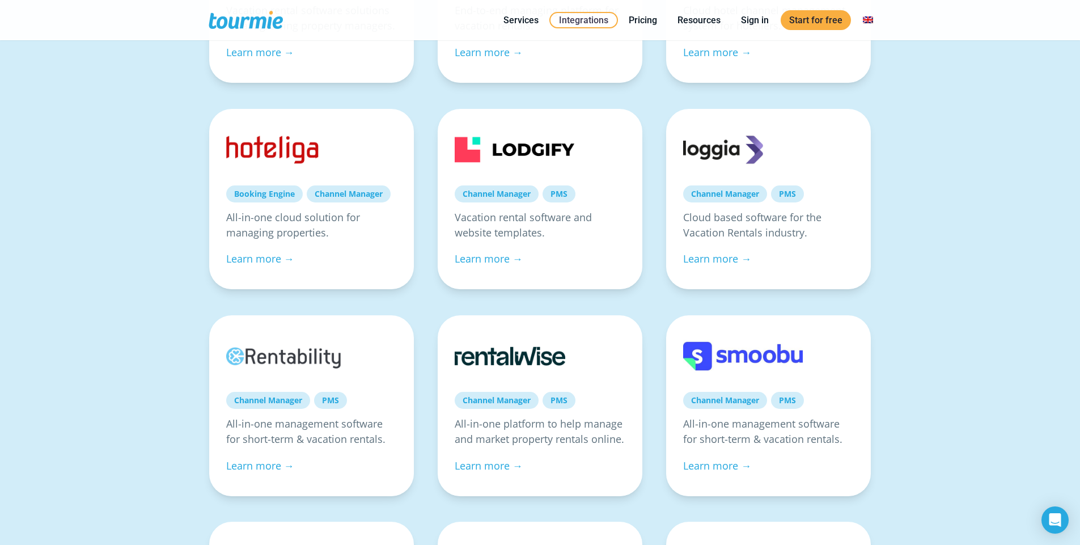
click at [45, 221] on div "Channel Managers & PMS Home automation Communication Services CRM Channel Manag…" at bounding box center [540, 410] width 1080 height 1205
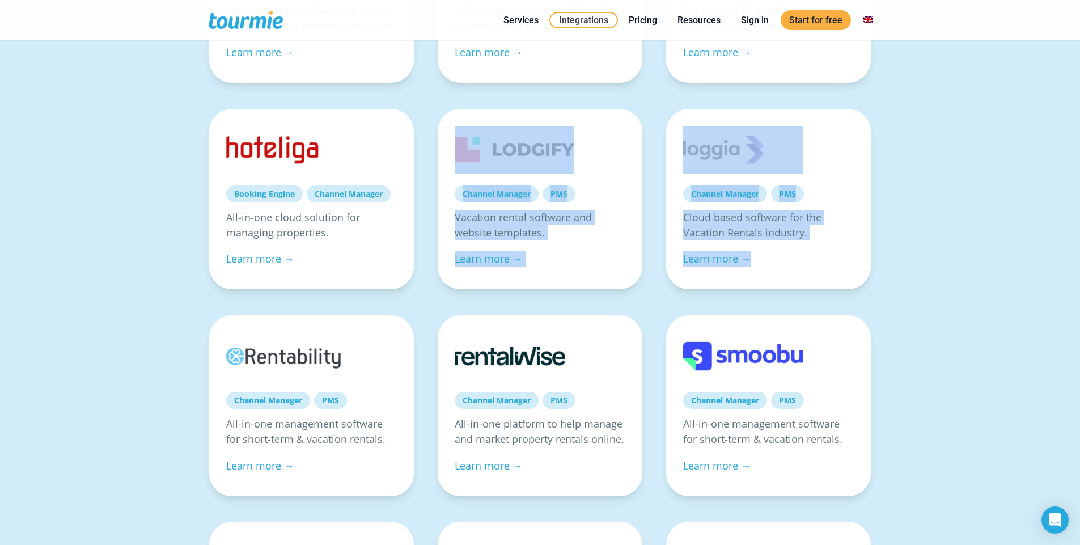
drag, startPoint x: 7, startPoint y: 300, endPoint x: 6, endPoint y: 313, distance: 13.1
click at [6, 313] on div "Channel Managers & PMS Home automation Communication Services CRM Channel Manag…" at bounding box center [540, 410] width 1080 height 1205
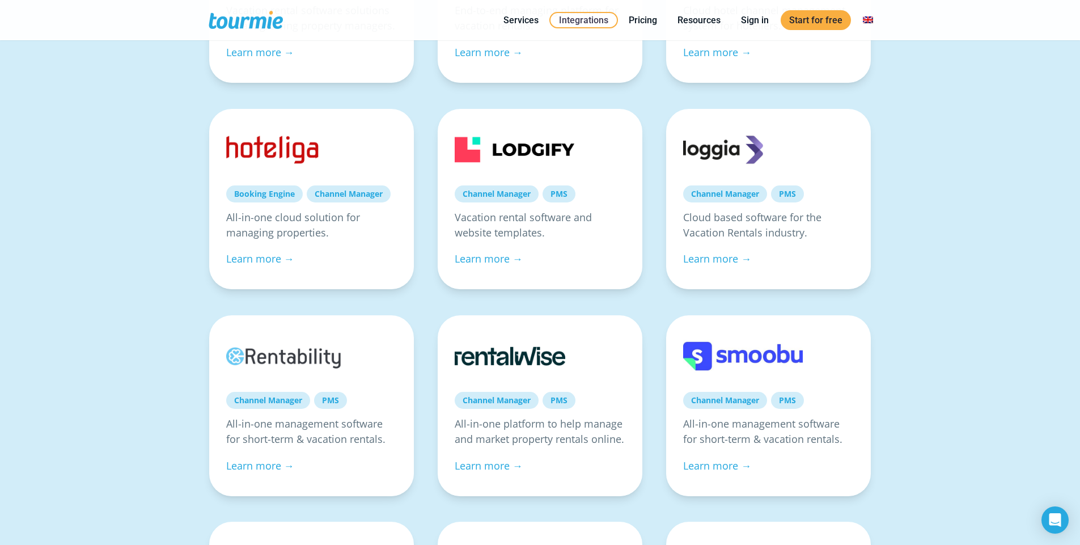
drag, startPoint x: 107, startPoint y: 184, endPoint x: 97, endPoint y: 178, distance: 11.2
click at [97, 178] on div "Channel Managers & PMS Home automation Communication Services CRM Channel Manag…" at bounding box center [540, 410] width 1080 height 1205
click at [43, 187] on div "Channel Managers & PMS Home automation Communication Services CRM Channel Manag…" at bounding box center [540, 410] width 1080 height 1205
click at [108, 208] on div "Channel Managers & PMS Home automation Communication Services CRM Channel Manag…" at bounding box center [540, 410] width 1080 height 1205
click at [33, 131] on div "Channel Managers & PMS Home automation Communication Services CRM Channel Manag…" at bounding box center [540, 410] width 1080 height 1205
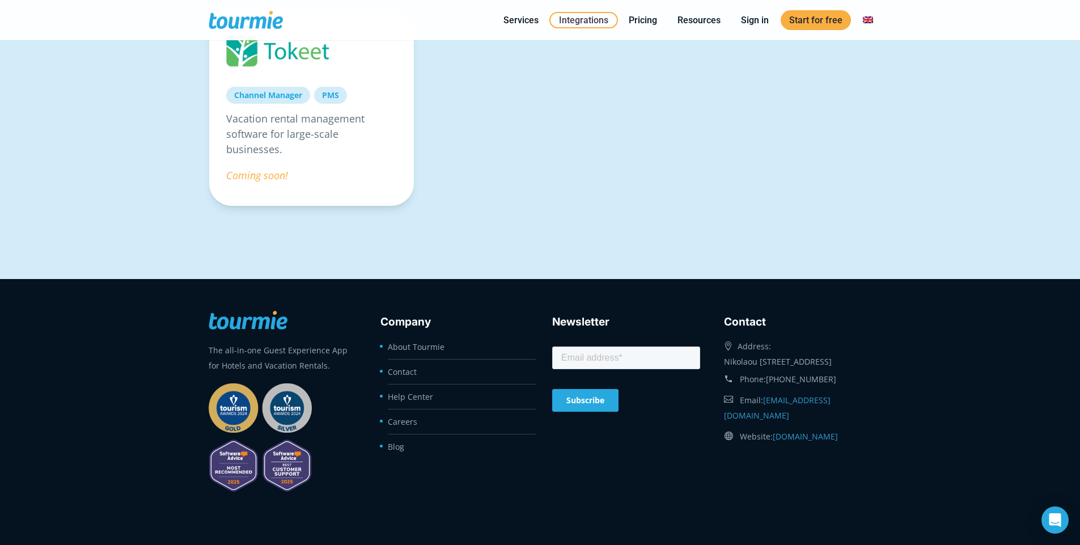
scroll to position [0, 0]
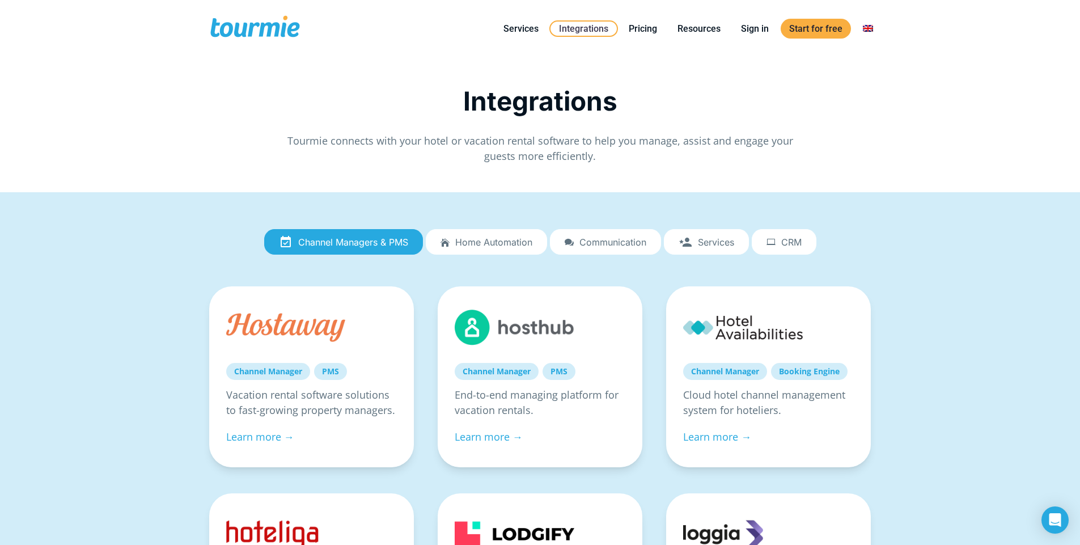
drag, startPoint x: 869, startPoint y: 50, endPoint x: 905, endPoint y: 50, distance: 35.7
click at [896, 49] on div "Primary Menu Close Services For Hotels Online Check-in Digital Guest Directory …" at bounding box center [540, 28] width 1080 height 57
click at [510, 85] on span "Integrations" at bounding box center [540, 101] width 154 height 32
drag, startPoint x: 646, startPoint y: 54, endPoint x: 633, endPoint y: 57, distance: 12.9
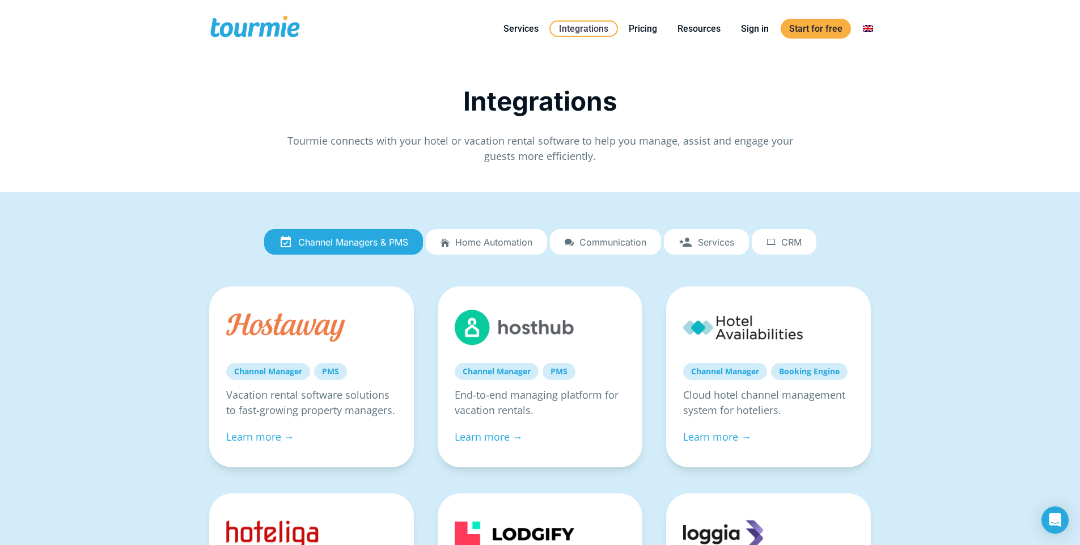
drag, startPoint x: 345, startPoint y: 127, endPoint x: 250, endPoint y: 138, distance: 95.9
click at [255, 150] on div "Integrations Tourmie connects with your hotel or vacation rental software to he…" at bounding box center [540, 125] width 663 height 78
drag, startPoint x: 256, startPoint y: 116, endPoint x: 251, endPoint y: 126, distance: 10.7
click at [222, 112] on div "Integrations" at bounding box center [540, 104] width 663 height 36
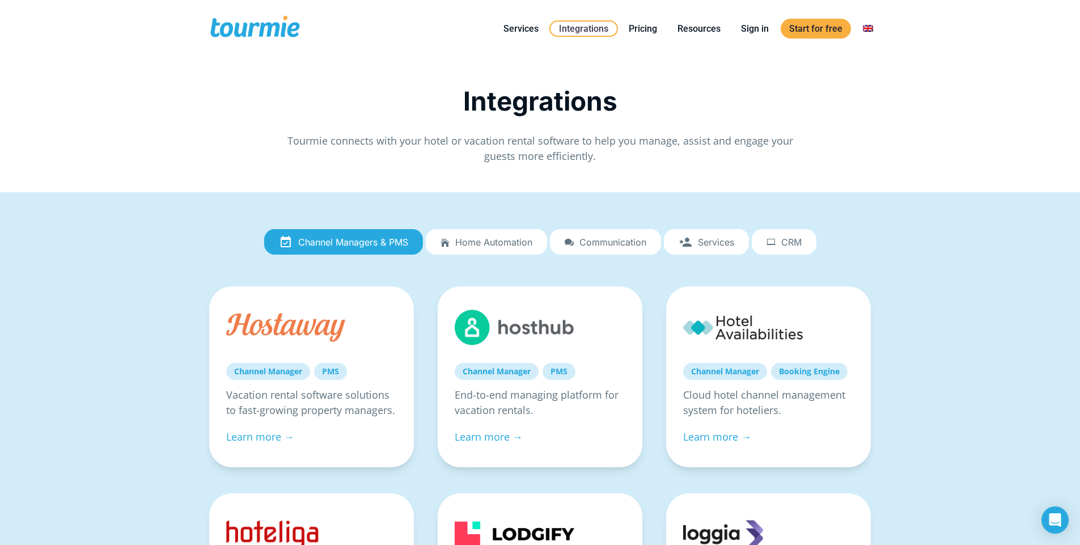
click at [567, 230] on link "Communication" at bounding box center [605, 242] width 111 height 26
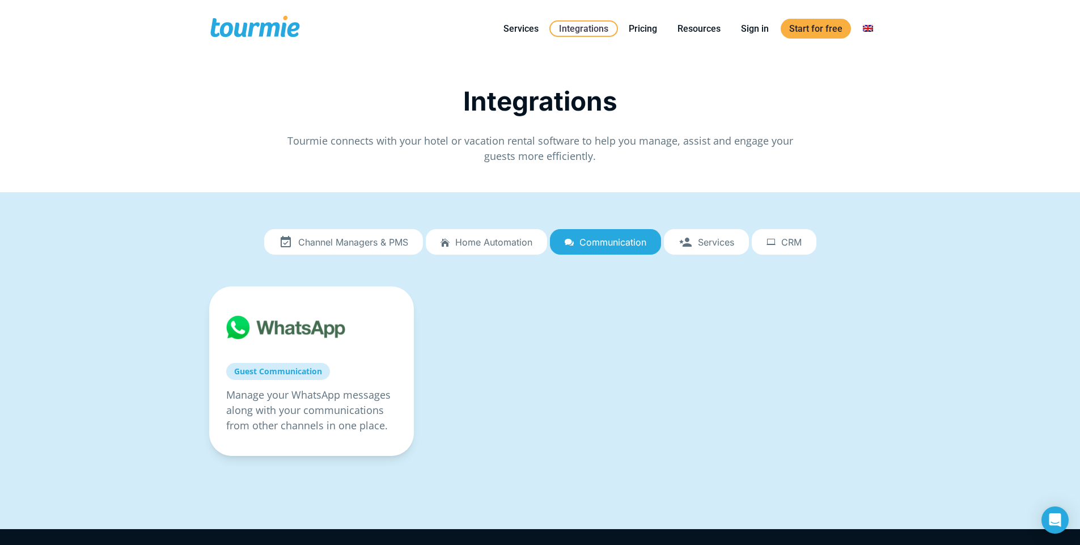
click at [548, 212] on div "Channel Managers & PMS Home automation Communication Services CRM Channel Manag…" at bounding box center [540, 360] width 687 height 303
click at [501, 231] on link "Home automation" at bounding box center [486, 242] width 121 height 26
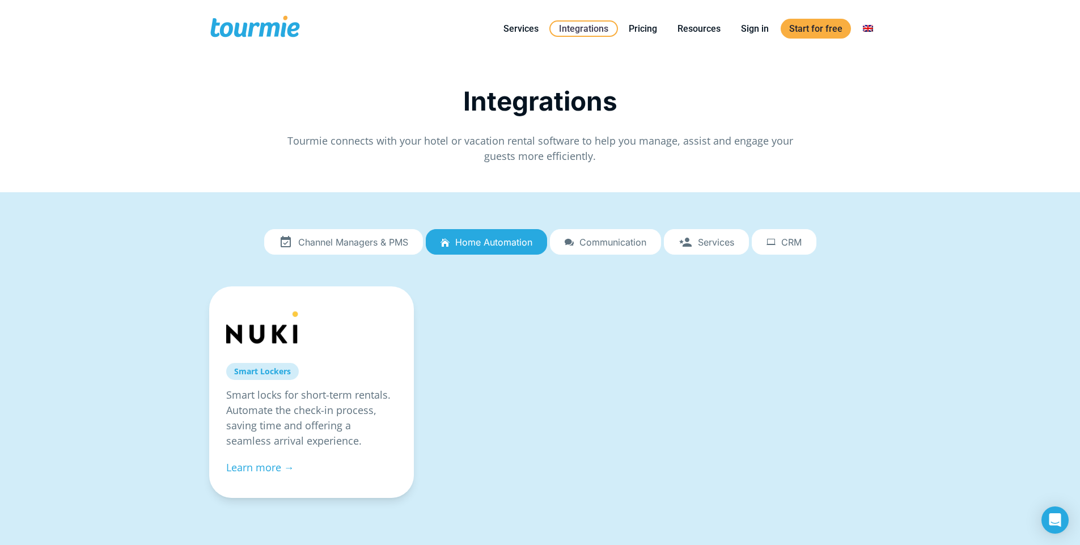
click at [657, 252] on link "Communication" at bounding box center [605, 242] width 111 height 26
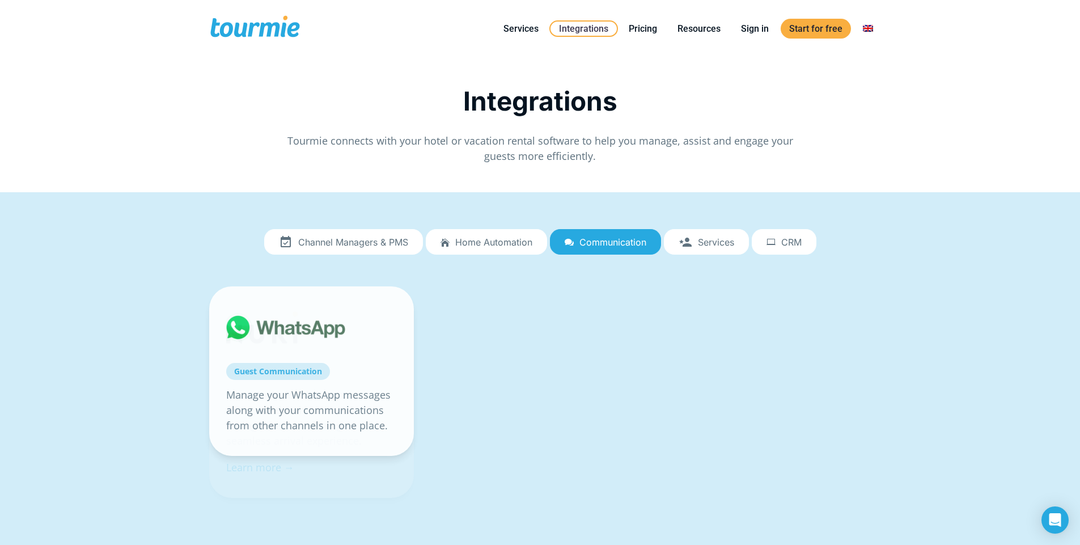
click at [743, 241] on link "Services" at bounding box center [706, 242] width 85 height 26
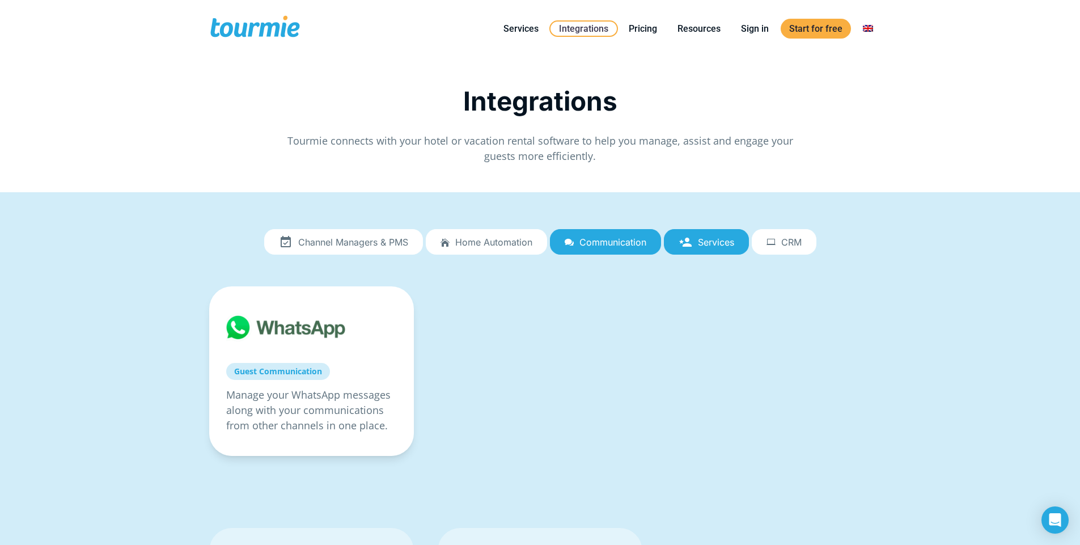
click at [801, 248] on link "CRM" at bounding box center [784, 242] width 65 height 26
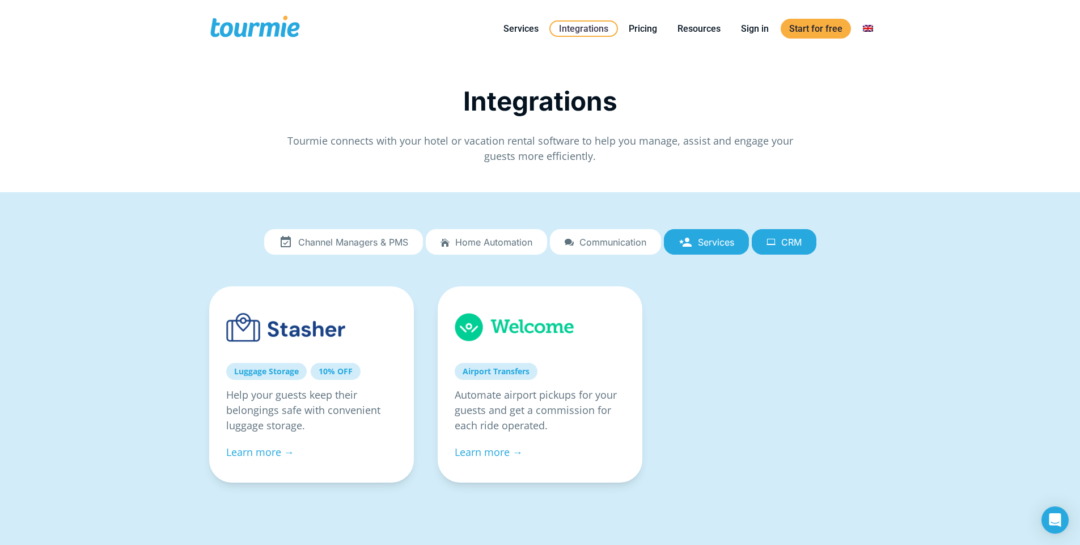
click at [533, 200] on div "Channel Managers & PMS Home automation Communication Services CRM Channel Manag…" at bounding box center [540, 507] width 1080 height 631
click at [788, 237] on span "CRM" at bounding box center [791, 242] width 20 height 10
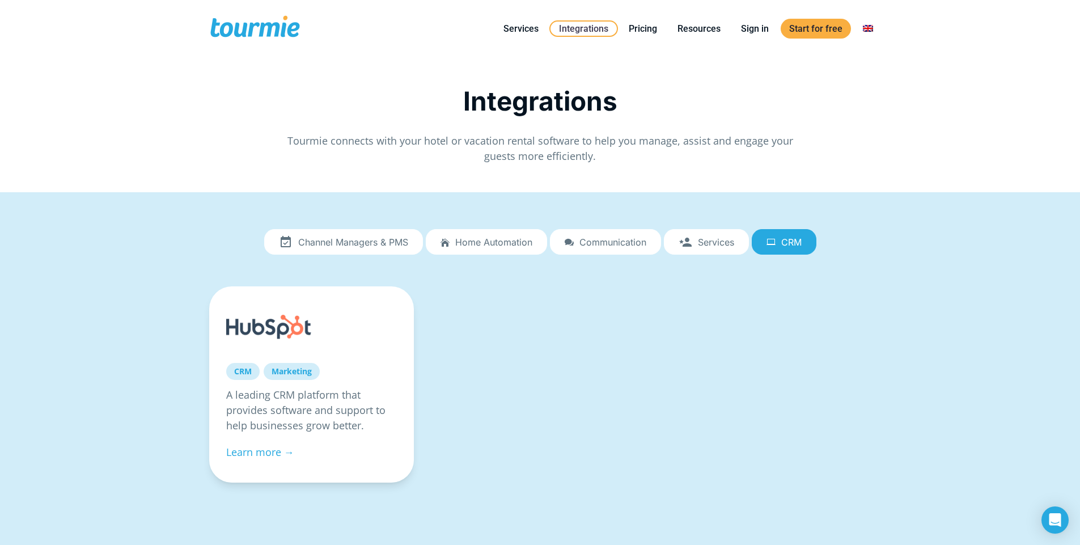
click at [522, 372] on div "CRM Marketing A leading CRM platform that provides software and support to help…" at bounding box center [540, 391] width 686 height 211
drag, startPoint x: 595, startPoint y: 469, endPoint x: 458, endPoint y: 451, distance: 138.3
click at [458, 451] on div "CRM Marketing A leading CRM platform that provides software and support to help…" at bounding box center [540, 391] width 686 height 211
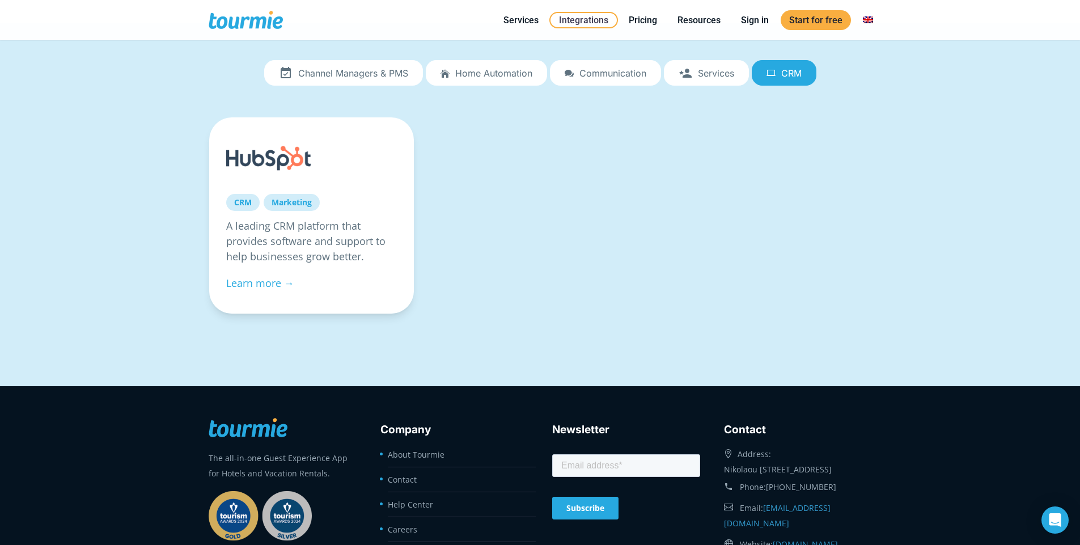
scroll to position [109, 0]
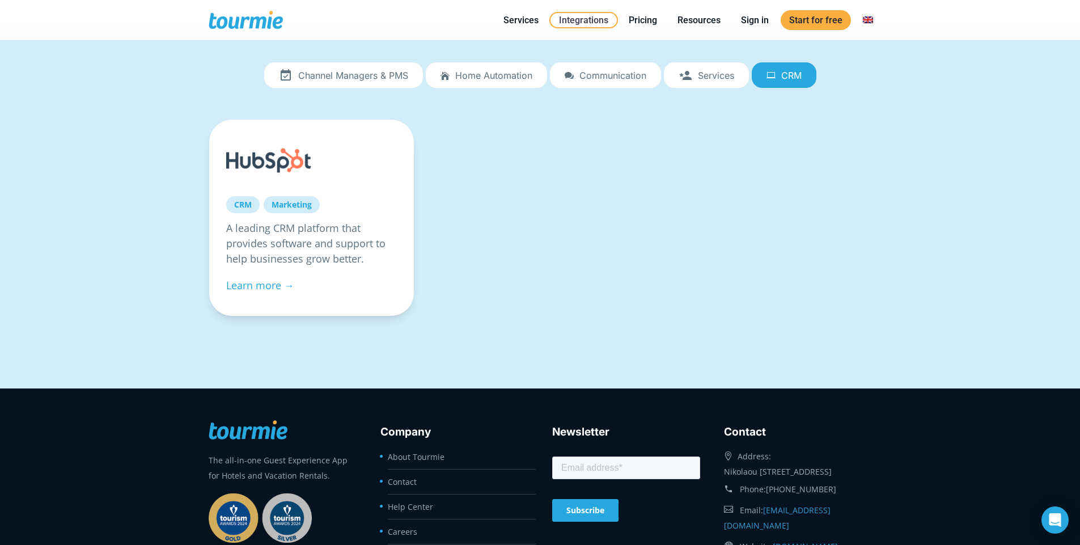
drag, startPoint x: 532, startPoint y: 310, endPoint x: 446, endPoint y: 306, distance: 86.9
click at [446, 306] on div "CRM Marketing A leading CRM platform that provides software and support to help…" at bounding box center [540, 225] width 686 height 211
click at [290, 283] on link "Learn more →" at bounding box center [260, 285] width 68 height 14
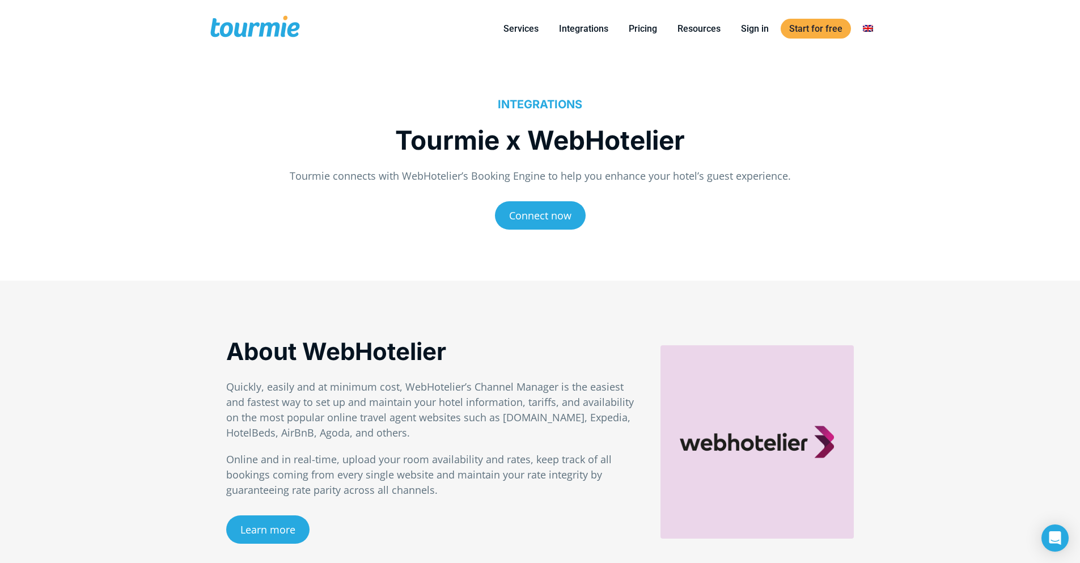
click at [624, 148] on h1 "Tourmie x WebHotelier" at bounding box center [540, 140] width 628 height 34
click at [208, 203] on div "INTEGRATIONS Tourmie x WebHotelier Tourmie connects with WebHotelier’s Booking …" at bounding box center [540, 179] width 1080 height 203
click at [663, 184] on div "INTEGRATIONS Tourmie x WebHotelier Tourmie connects with WebHotelier’s Booking …" at bounding box center [540, 172] width 628 height 149
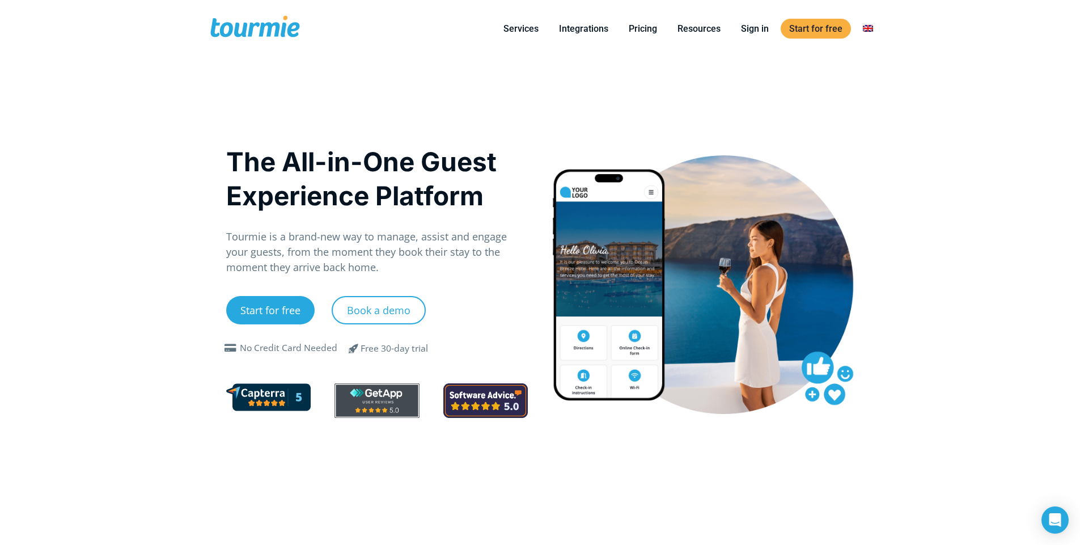
drag, startPoint x: 575, startPoint y: 234, endPoint x: 484, endPoint y: 217, distance: 92.9
click at [484, 217] on div "The All-in-One Guest Experience Platform Tourmie is a brand-new way to manage, …" at bounding box center [540, 301] width 652 height 488
click at [476, 216] on div "The All-in-One Guest Experience Platform Tourmie is a brand-new way to manage, …" at bounding box center [377, 287] width 302 height 284
click at [446, 221] on div "The All-in-One Guest Experience Platform Tourmie is a brand-new way to manage, …" at bounding box center [377, 287] width 302 height 284
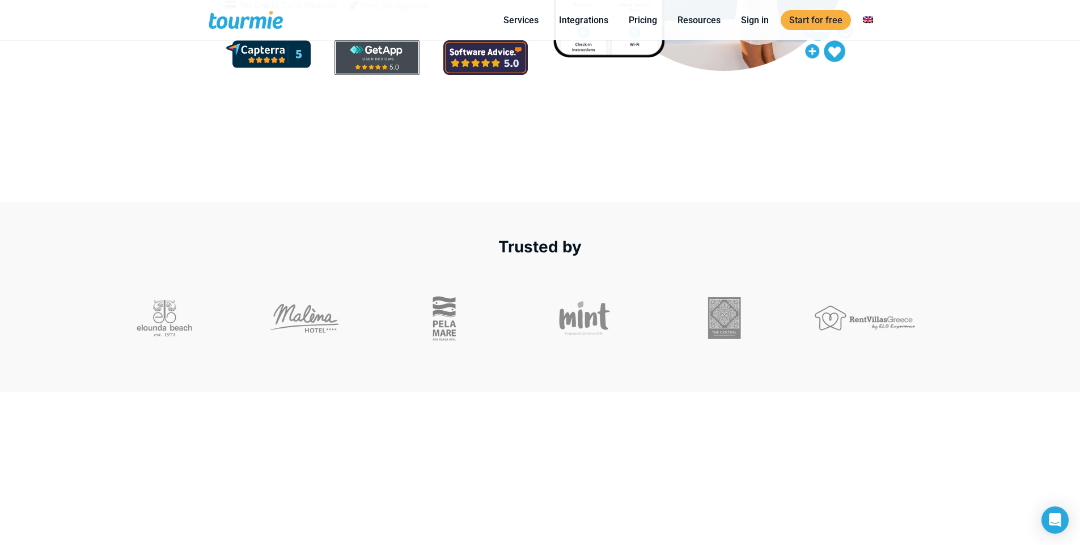
click at [400, 217] on div "Trusted by" at bounding box center [540, 297] width 1080 height 190
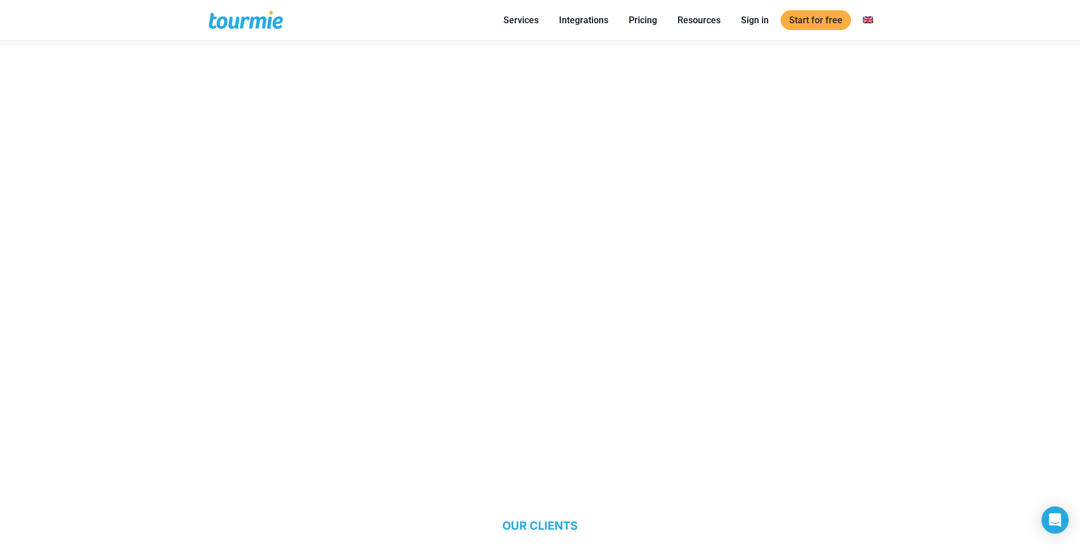
scroll to position [691, 0]
drag, startPoint x: 307, startPoint y: 78, endPoint x: 298, endPoint y: 77, distance: 9.8
click at [298, 77] on div "OUR CLIENTS A powerful tool for hospitality Tourmie can benefit different types…" at bounding box center [540, 342] width 652 height 597
click at [238, 52] on div "OUR CLIENTS A powerful tool for hospitality Tourmie can benefit different types…" at bounding box center [540, 342] width 652 height 597
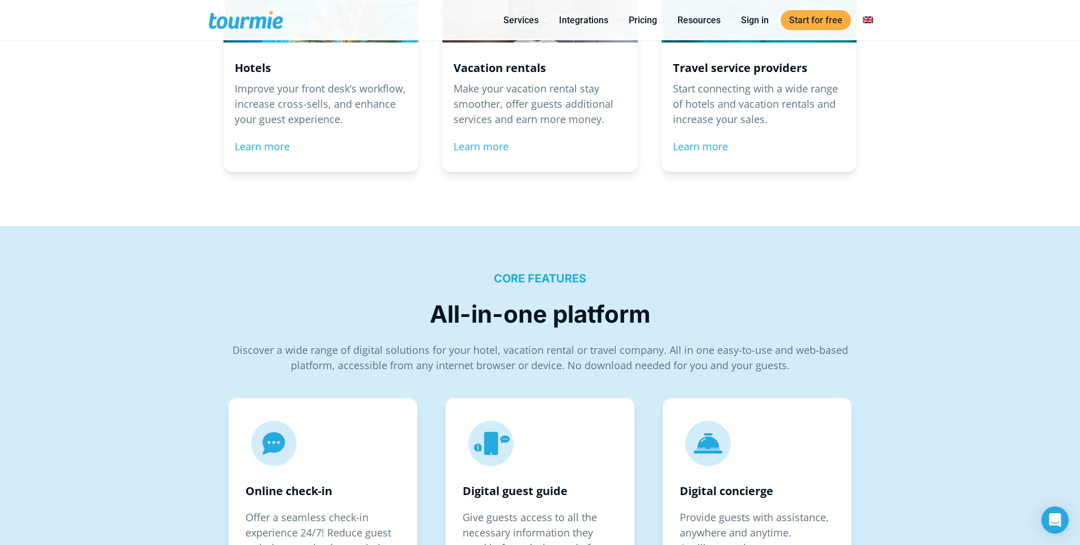
click at [166, 82] on div "Hotels Improve your front desk’s workflow, increase cross-sells, and enhance yo…" at bounding box center [540, 66] width 1080 height 320
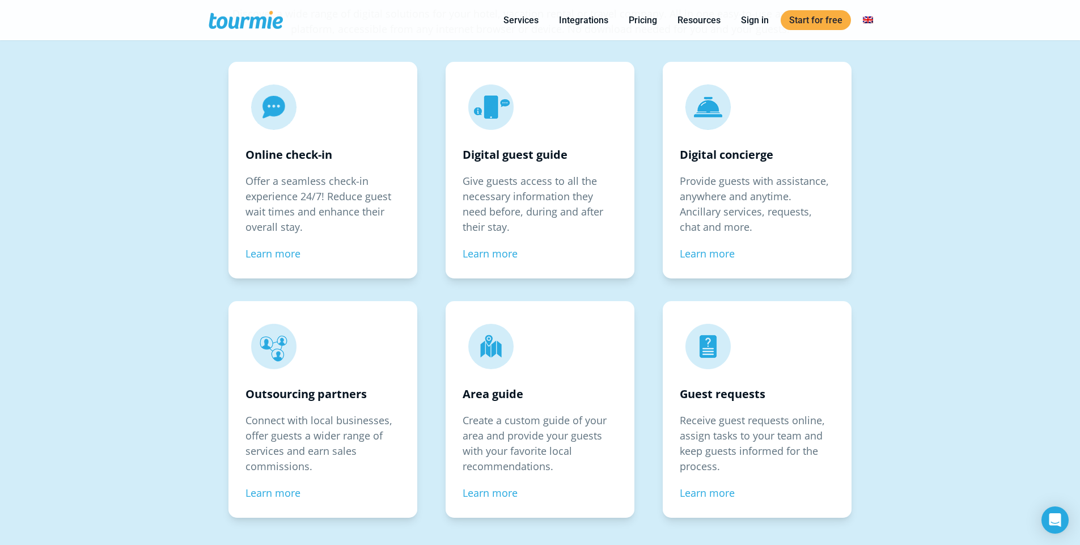
click at [150, 113] on div "CORE FEATURES All-in-one platform Discover a wide range of digital solutions fo…" at bounding box center [540, 231] width 1080 height 682
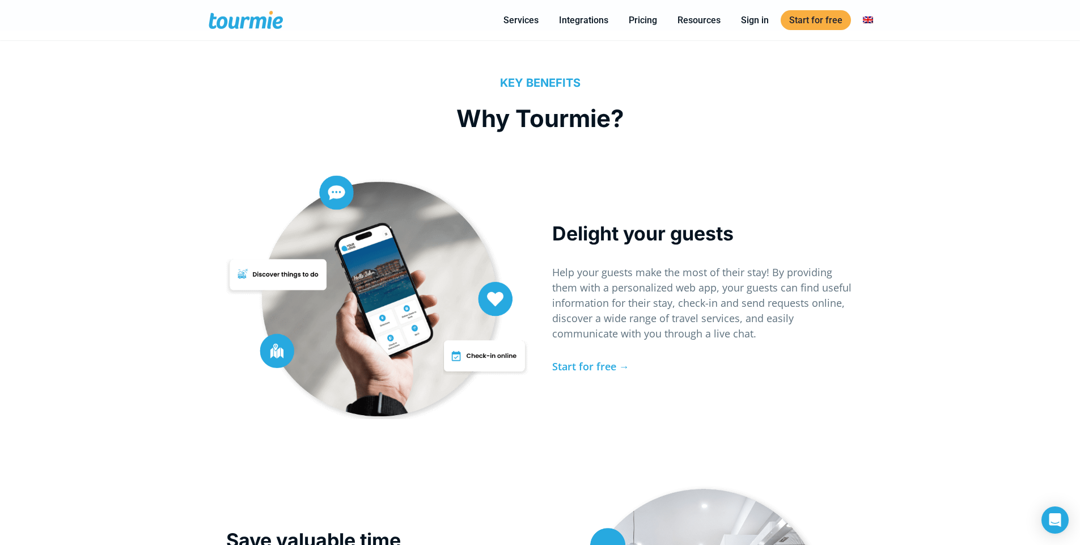
scroll to position [2344, 0]
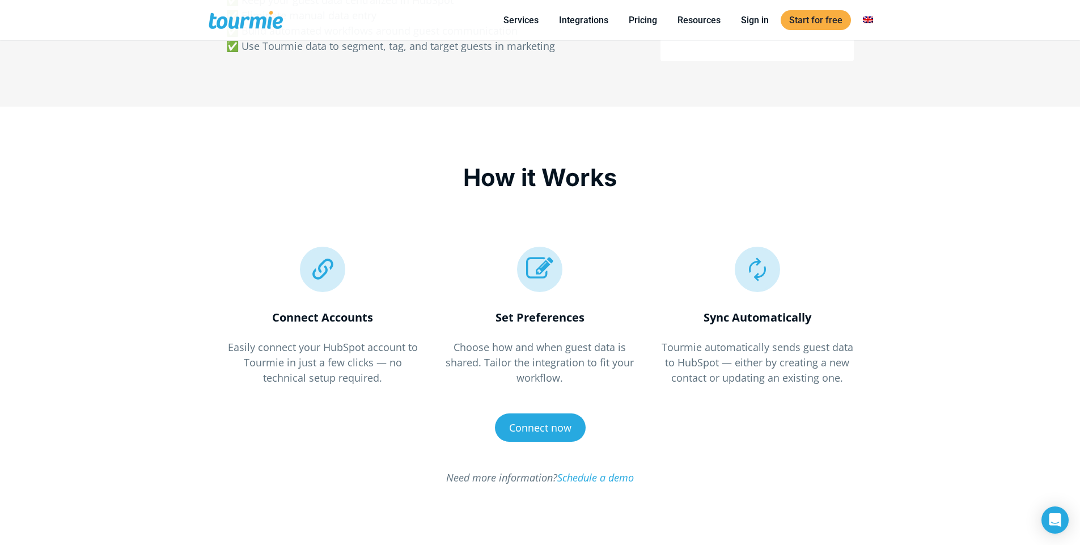
scroll to position [860, 0]
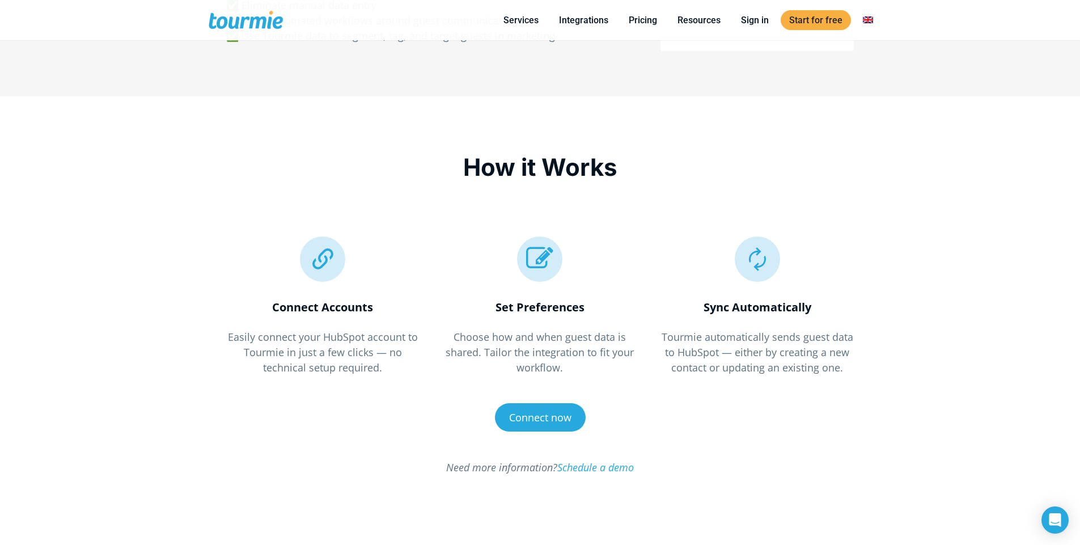
drag, startPoint x: 298, startPoint y: 252, endPoint x: 263, endPoint y: 250, distance: 35.8
click at [263, 250] on div " " at bounding box center [322, 258] width 193 height 45
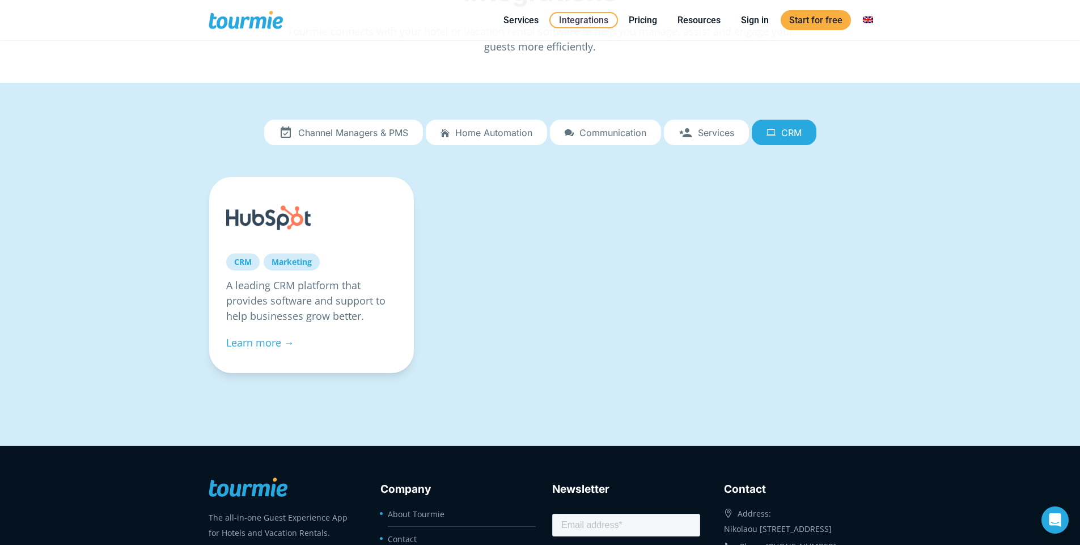
click at [176, 176] on div "Channel Managers & PMS Home automation Communication Services CRM Channel Manag…" at bounding box center [540, 264] width 1080 height 363
click at [129, 159] on div "Channel Managers & PMS Home automation Communication Services CRM Channel Manag…" at bounding box center [540, 264] width 1080 height 363
click at [134, 143] on div "Channel Managers & PMS Home automation Communication Services CRM Channel Manag…" at bounding box center [540, 264] width 1080 height 363
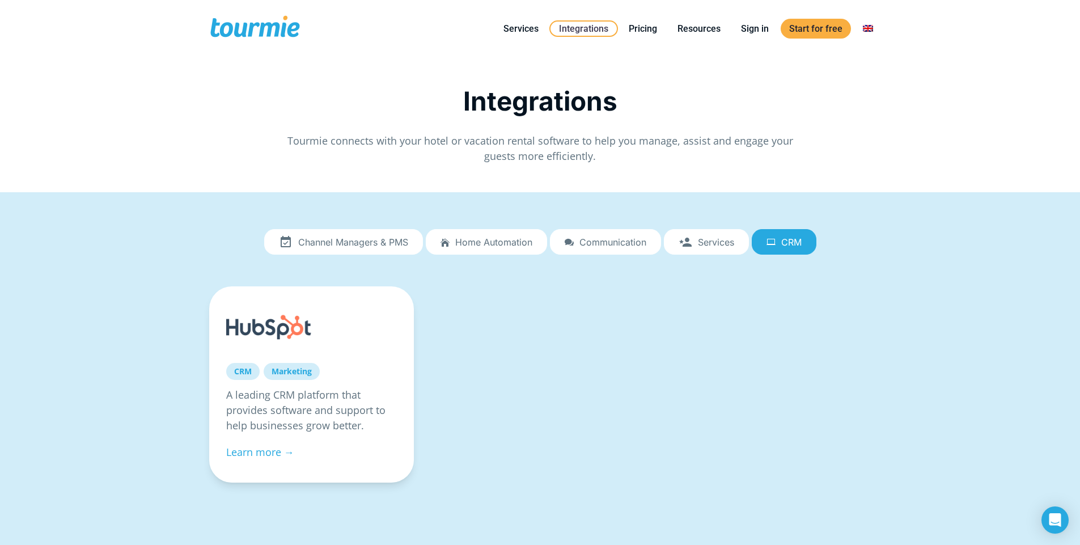
click at [680, 353] on div "CRM Marketing A leading CRM platform that provides software and support to help…" at bounding box center [540, 391] width 686 height 211
click at [606, 353] on div "CRM Marketing A leading CRM platform that provides software and support to help…" at bounding box center [540, 391] width 686 height 211
click at [556, 342] on div "CRM Marketing A leading CRM platform that provides software and support to help…" at bounding box center [540, 391] width 686 height 211
drag, startPoint x: 466, startPoint y: 337, endPoint x: 452, endPoint y: 342, distance: 14.0
click at [452, 342] on div "CRM Marketing A leading CRM platform that provides software and support to help…" at bounding box center [540, 391] width 686 height 211
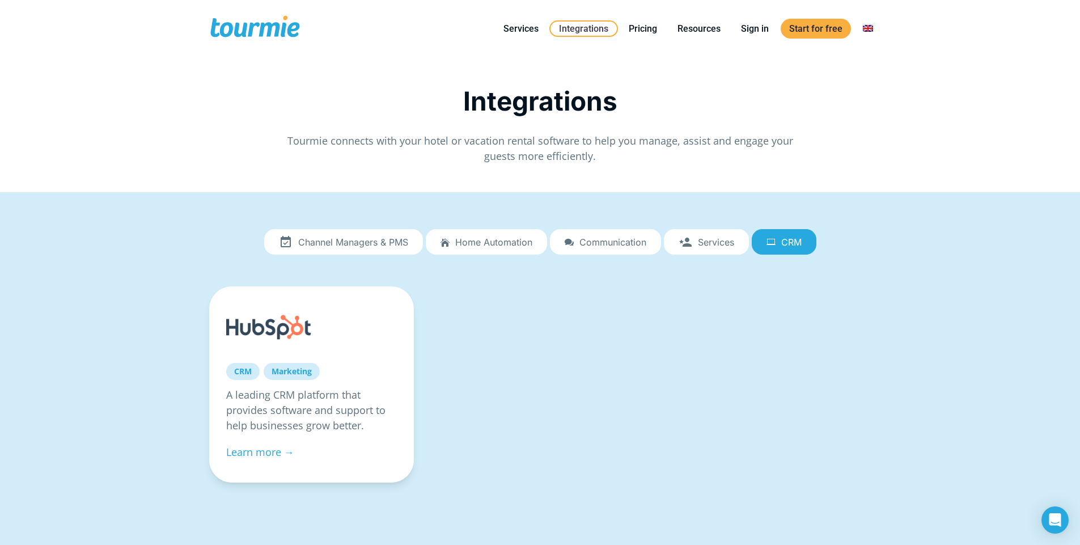
click at [539, 341] on div "CRM Marketing A leading CRM platform that provides software and support to help…" at bounding box center [540, 391] width 686 height 211
drag, startPoint x: 443, startPoint y: 189, endPoint x: 362, endPoint y: 173, distance: 82.6
click at [362, 173] on div "Integrations Tourmie connects with your hotel or vacation rental software to he…" at bounding box center [540, 124] width 687 height 135
drag, startPoint x: 191, startPoint y: 105, endPoint x: 147, endPoint y: 105, distance: 43.1
click at [147, 105] on div "Integrations Tourmie connects with your hotel or vacation rental software to he…" at bounding box center [540, 306] width 1080 height 498
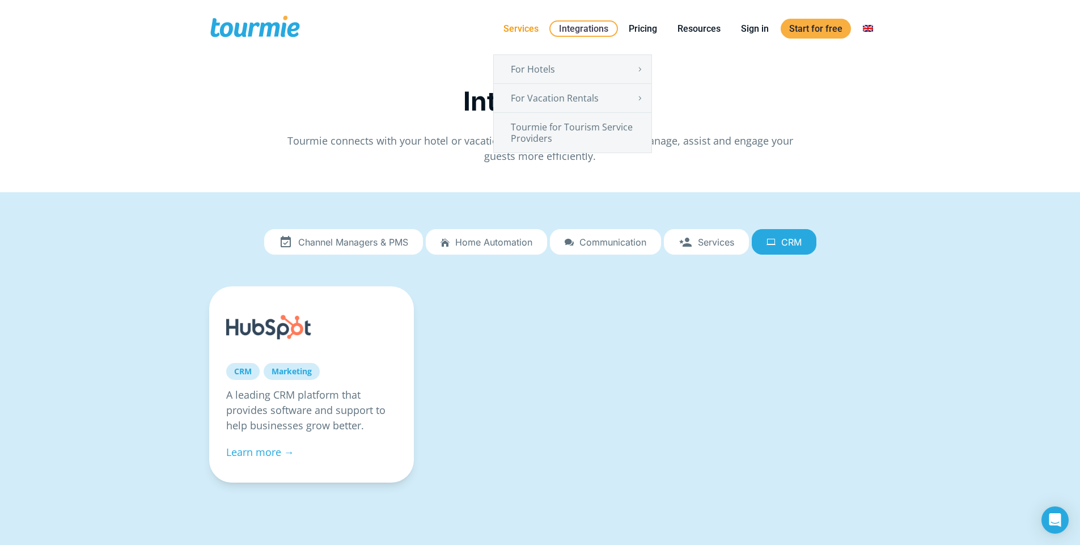
click at [463, 56] on div "Close Services For Hotels Online Check-in Digital Guest Directory Digital Conci…" at bounding box center [587, 28] width 570 height 57
